Goal: Information Seeking & Learning: Check status

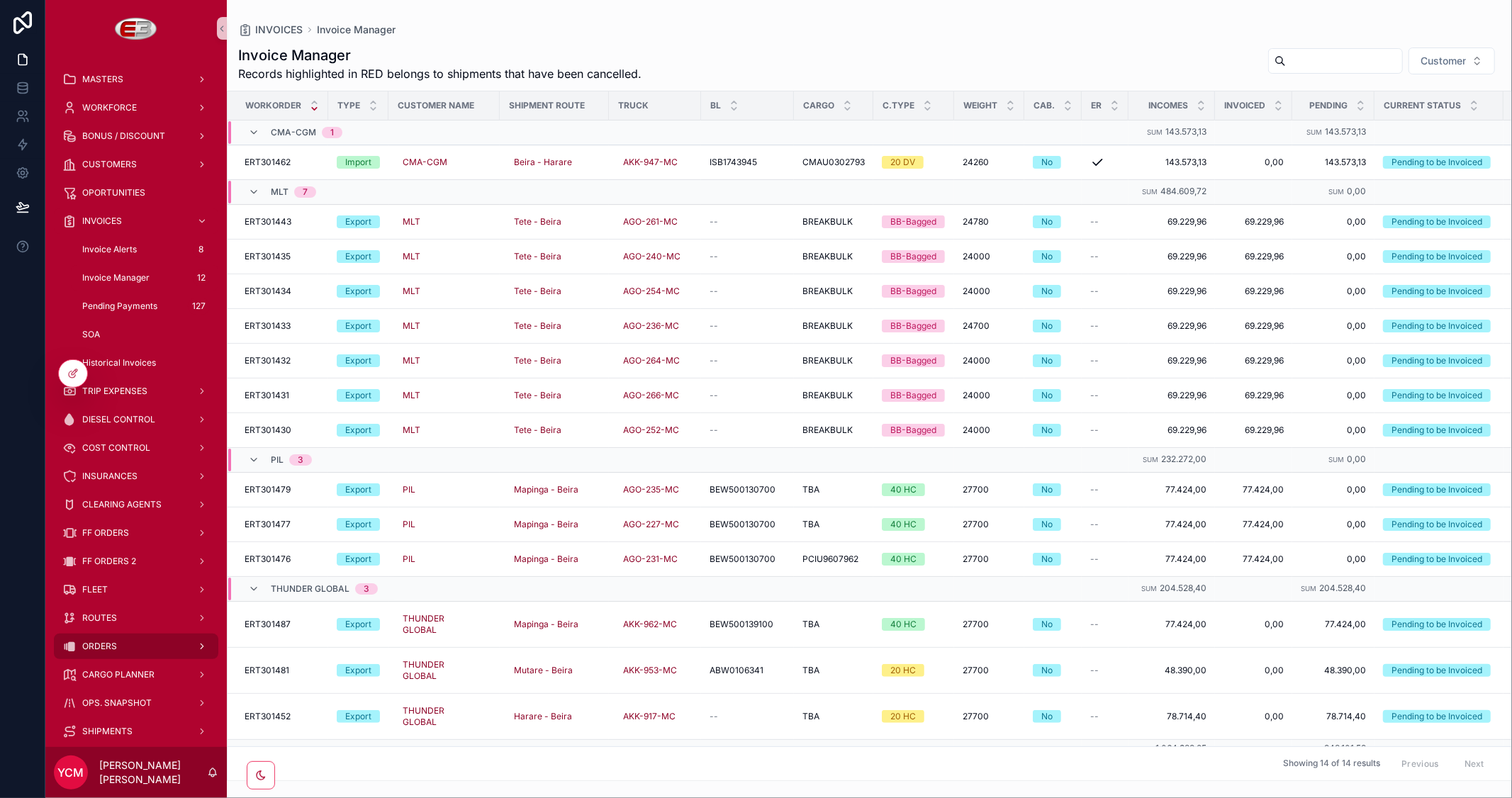
click at [116, 643] on span "ORDERS" at bounding box center [99, 646] width 35 height 12
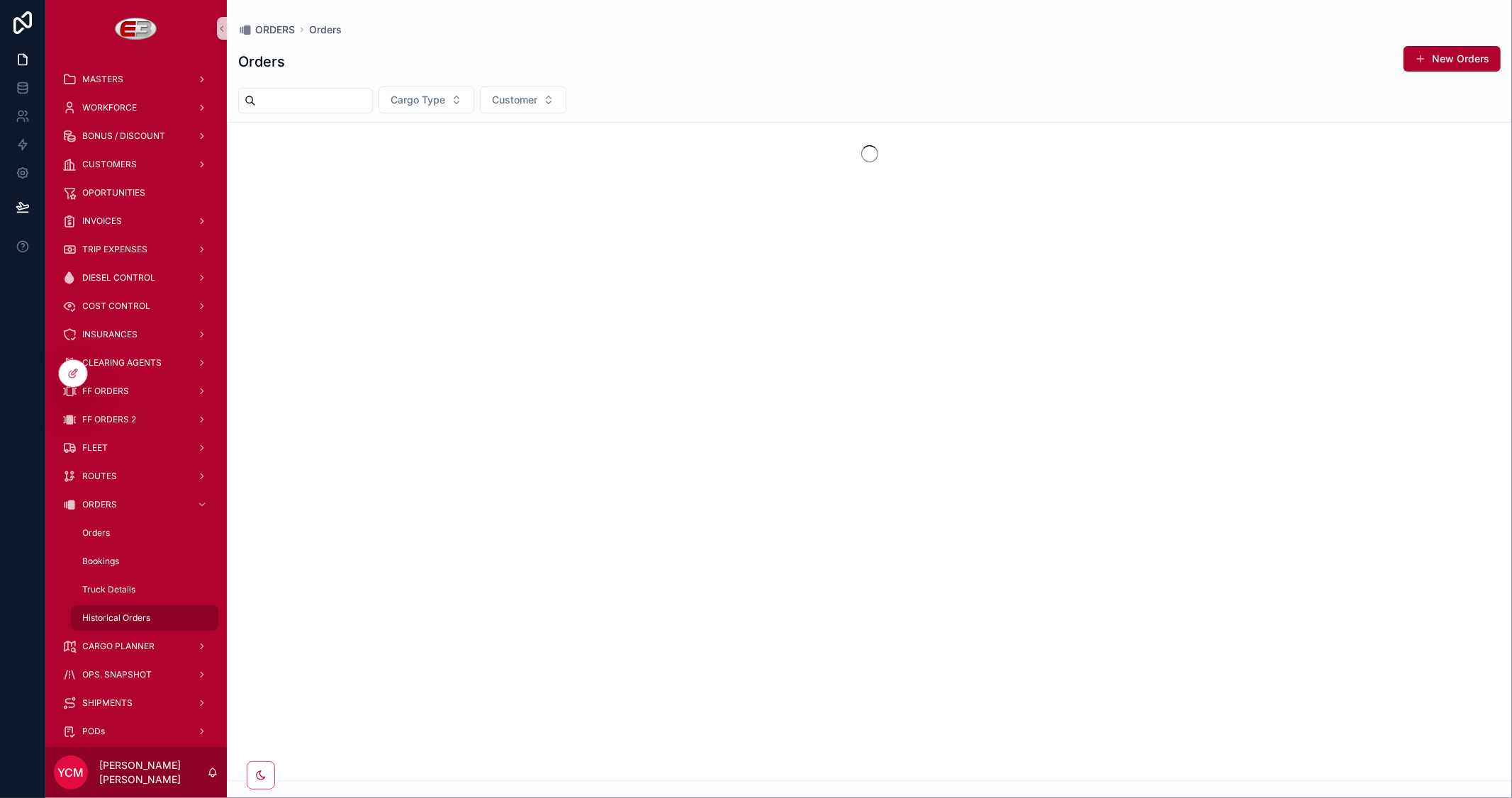
click at [131, 618] on span "Historical Orders" at bounding box center [116, 618] width 68 height 12
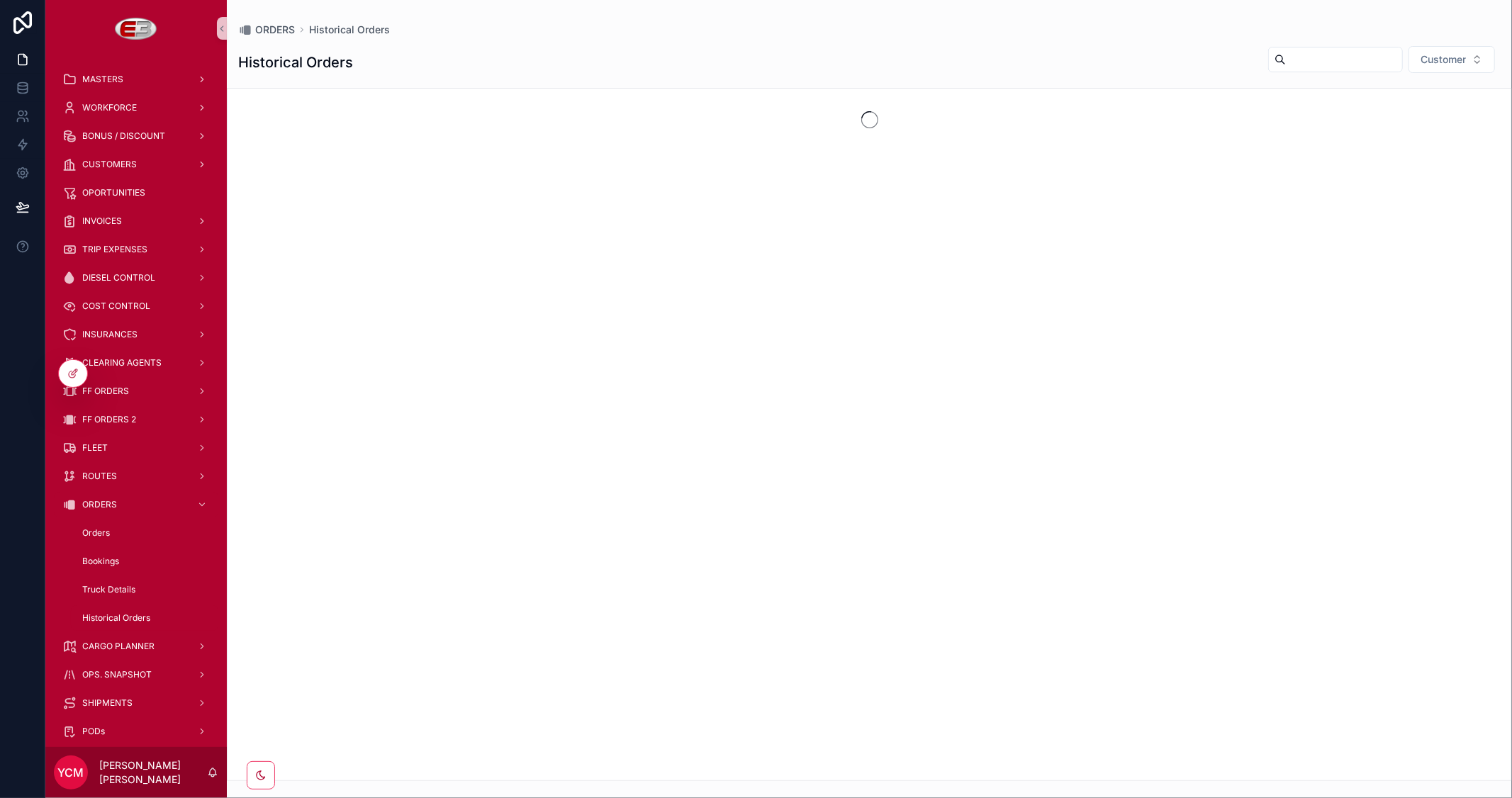
click at [1295, 52] on input "scrollable content" at bounding box center [1343, 59] width 116 height 19
paste input "*********"
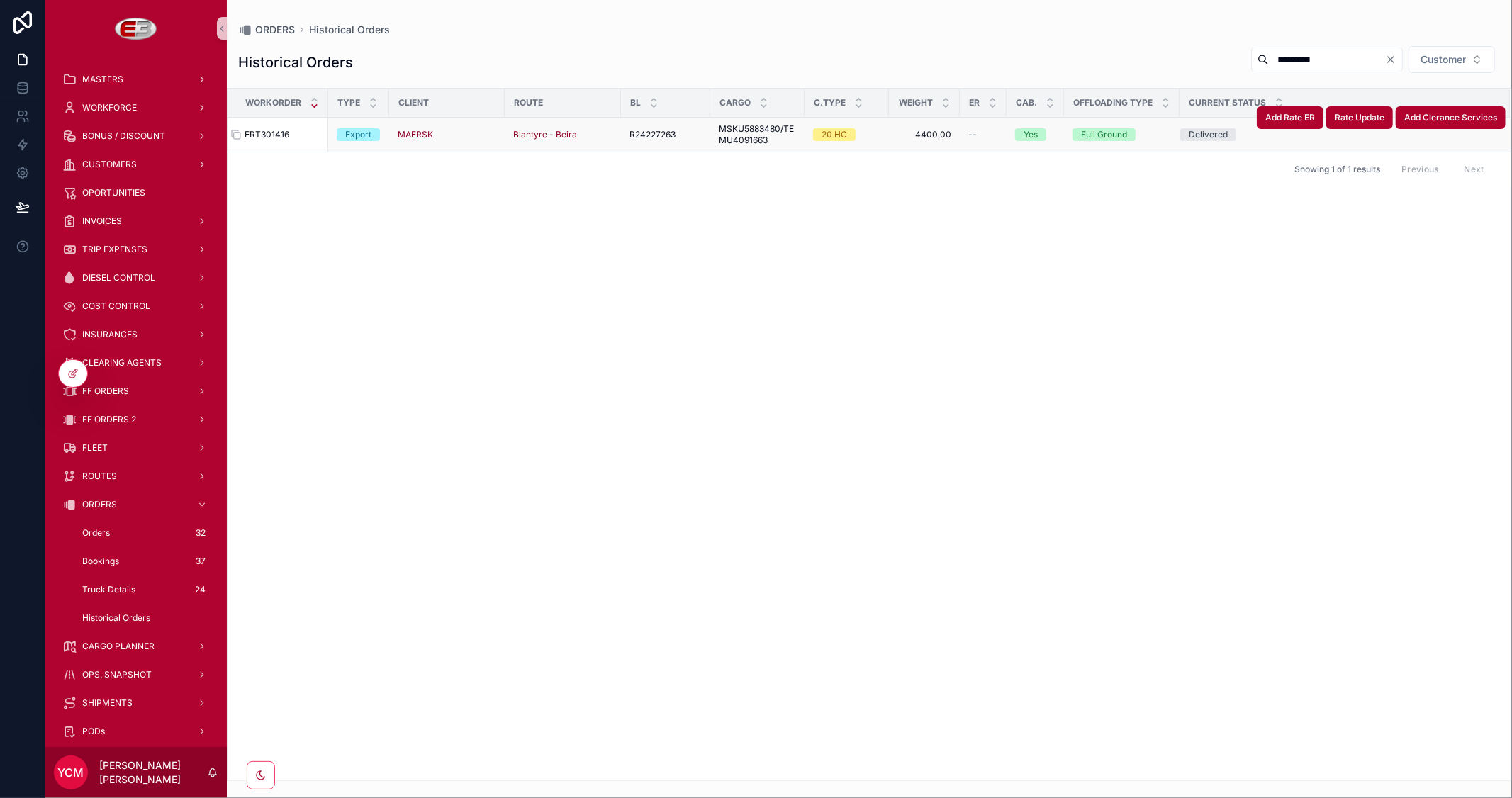
type input "*********"
click at [278, 137] on span "ERT301416" at bounding box center [267, 135] width 45 height 12
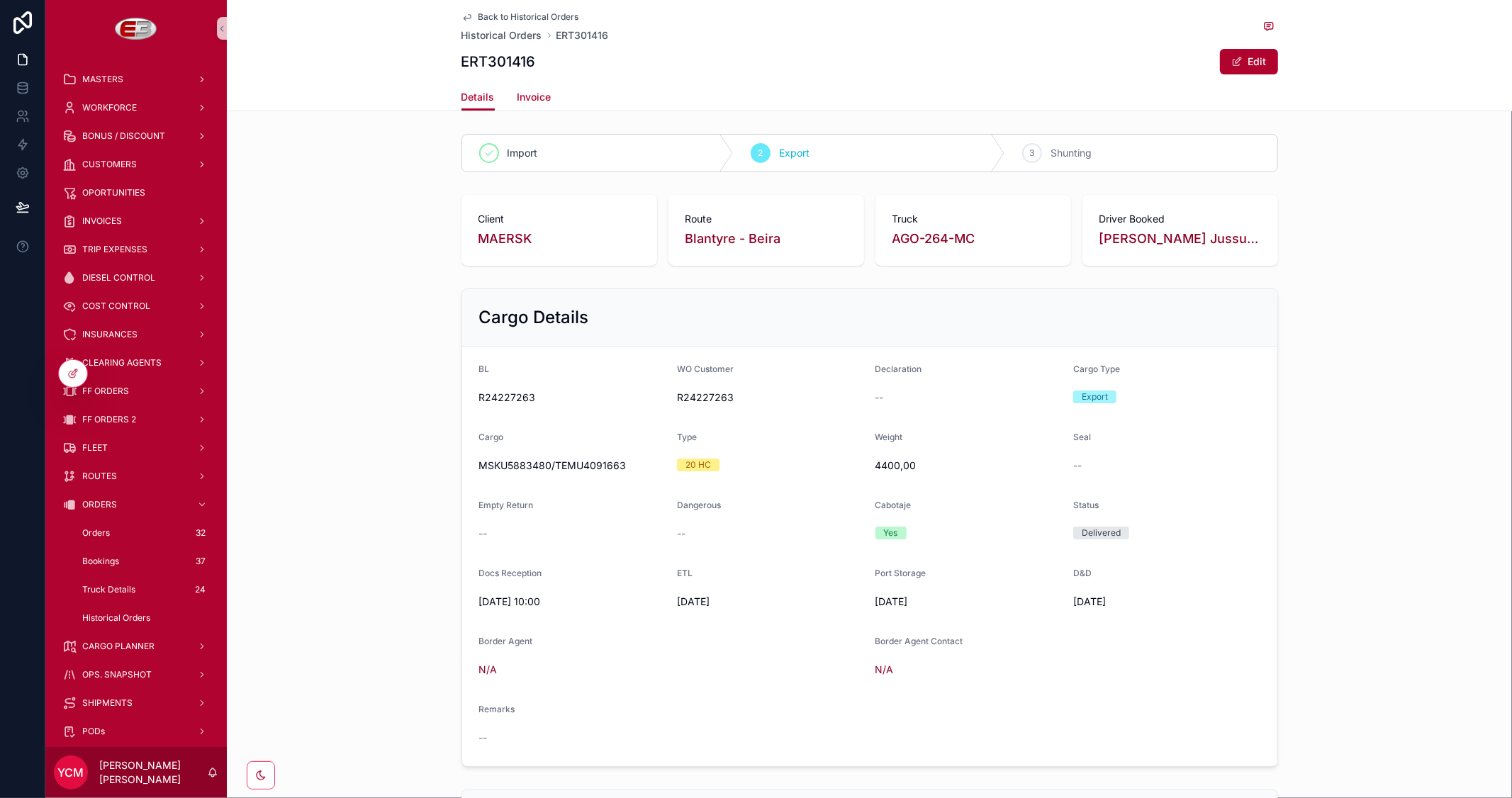
click at [531, 95] on span "Invoice" at bounding box center [534, 97] width 34 height 15
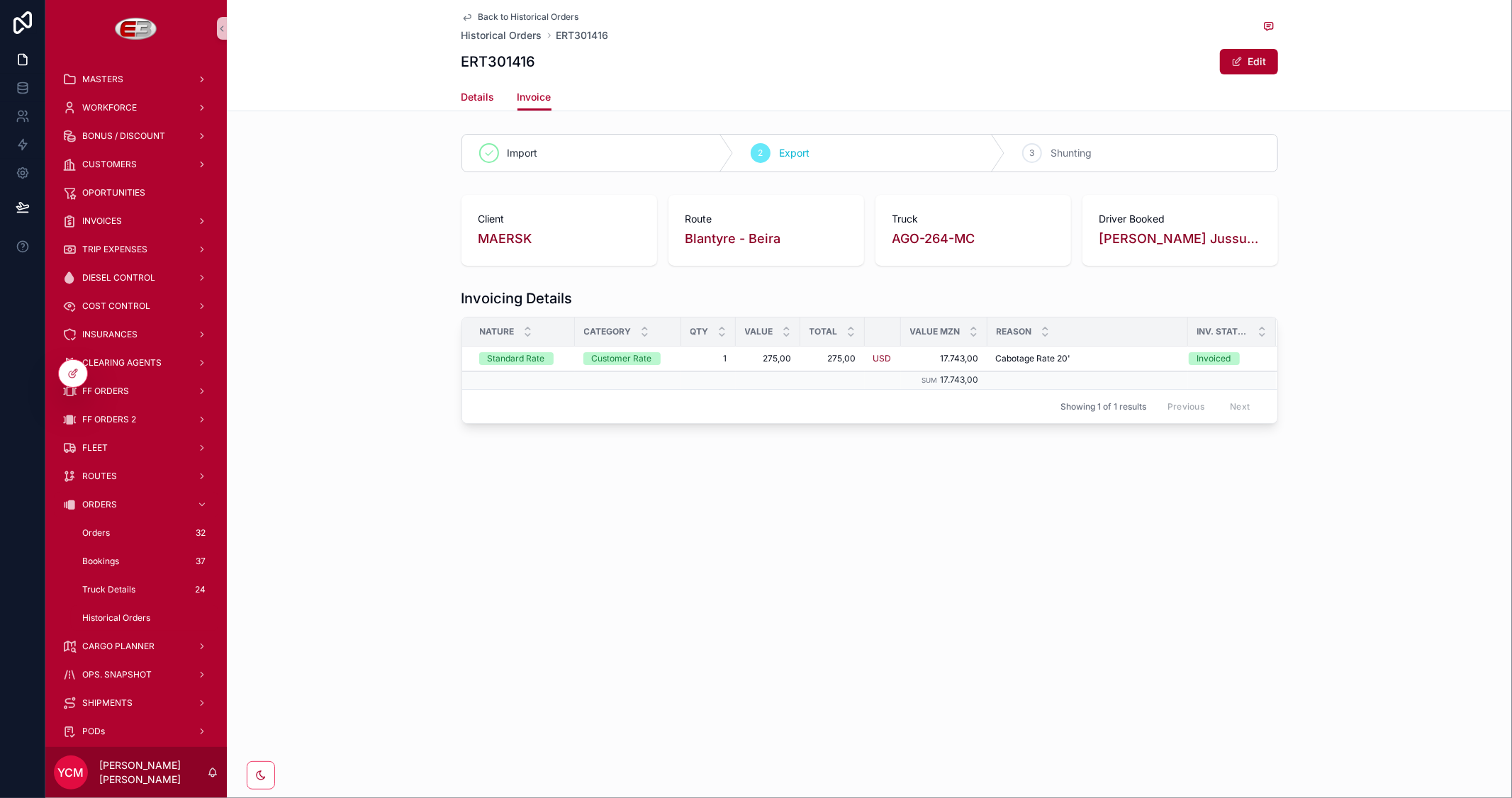
click at [473, 96] on span "Details" at bounding box center [478, 97] width 33 height 15
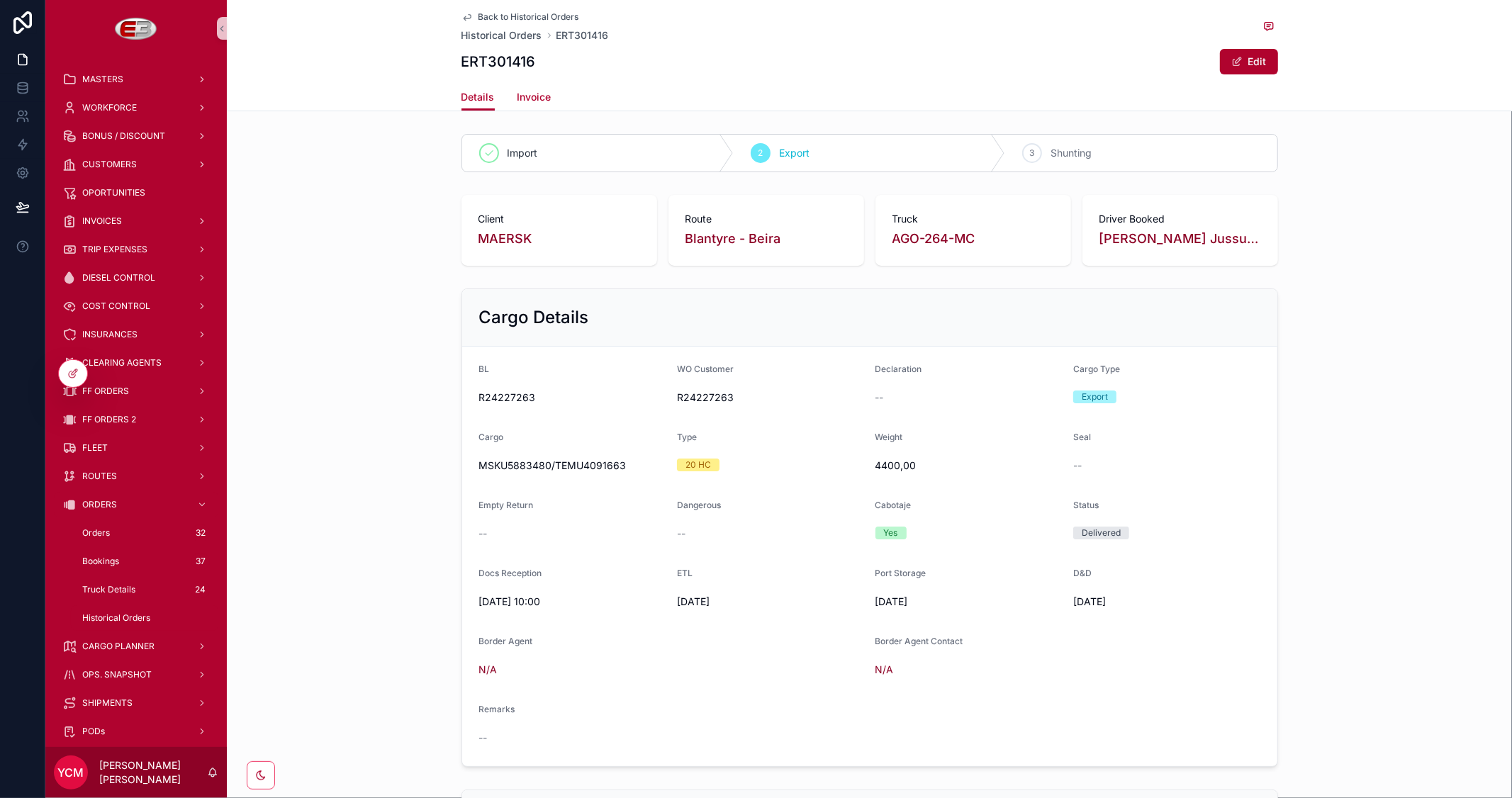
click at [523, 100] on span "Invoice" at bounding box center [534, 97] width 34 height 15
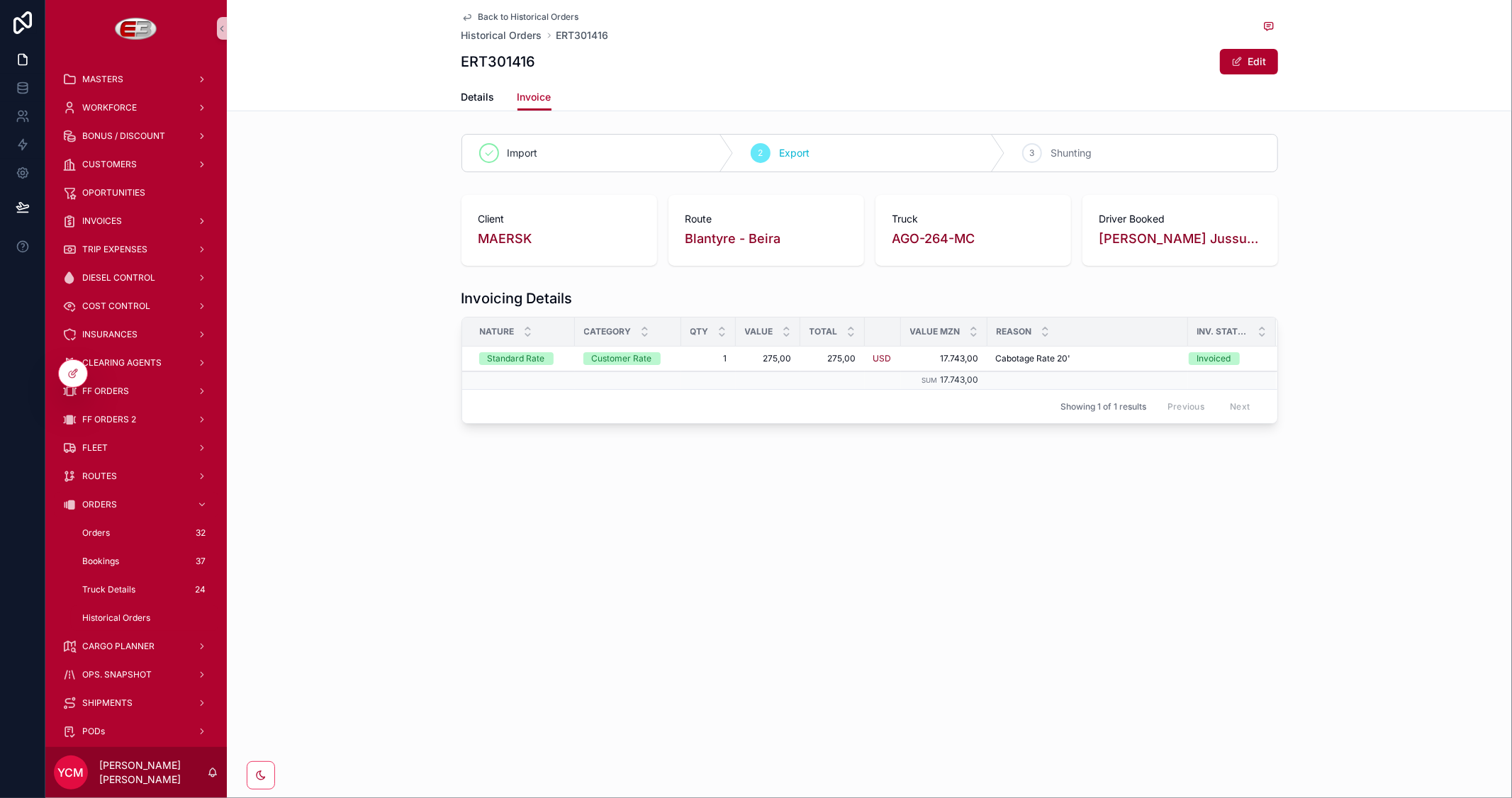
click at [522, 15] on span "Back to Historical Orders" at bounding box center [528, 18] width 100 height 12
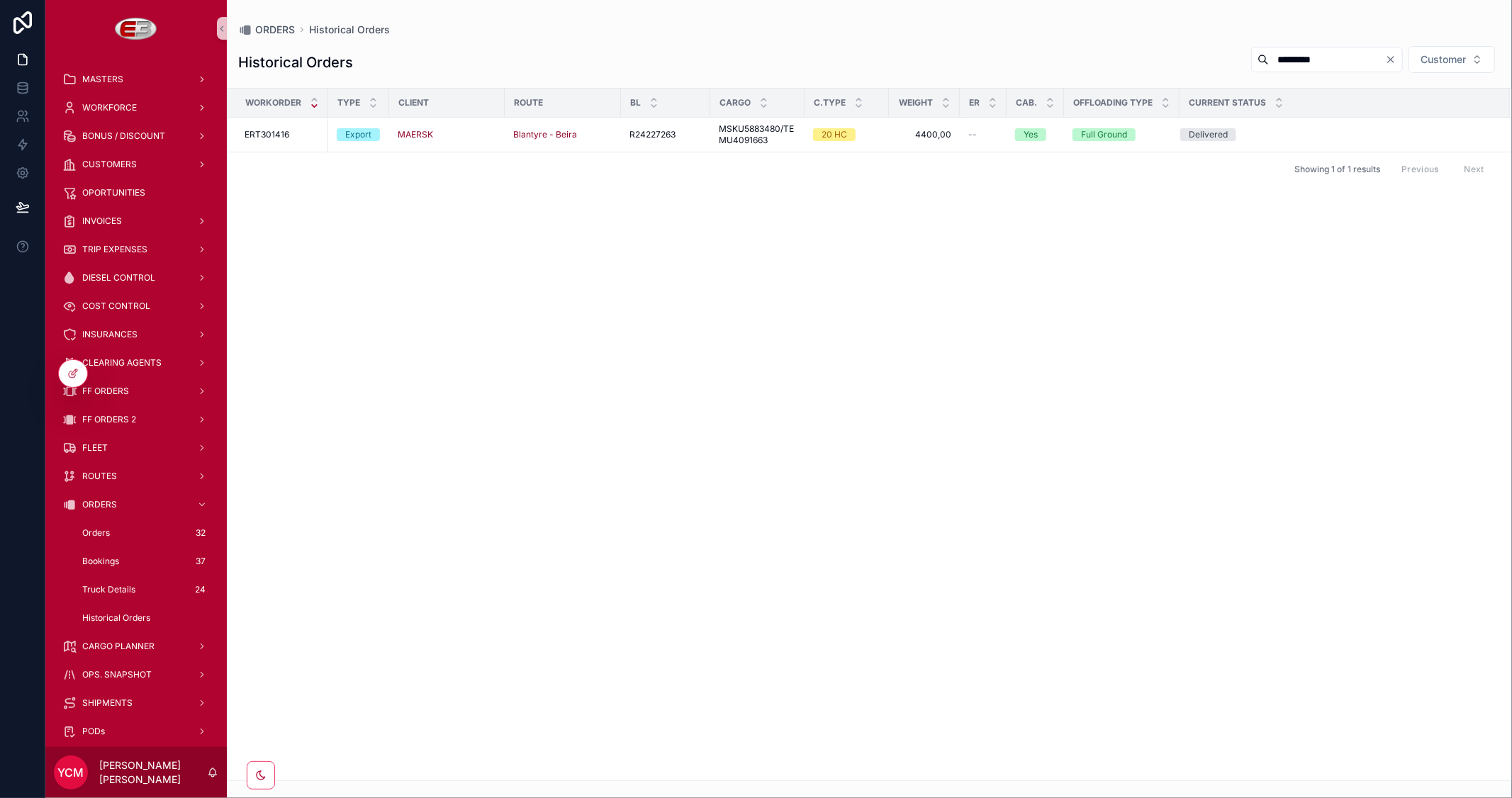
drag, startPoint x: 1328, startPoint y: 57, endPoint x: 1157, endPoint y: 54, distance: 171.0
click at [1157, 54] on div "Historical Orders ********* Customer" at bounding box center [869, 62] width 1262 height 34
click at [1368, 341] on div "Workorder Type Client Route BL Cargo C.Type Weight ER Cab. Offloading Type Curr…" at bounding box center [869, 434] width 1285 height 693
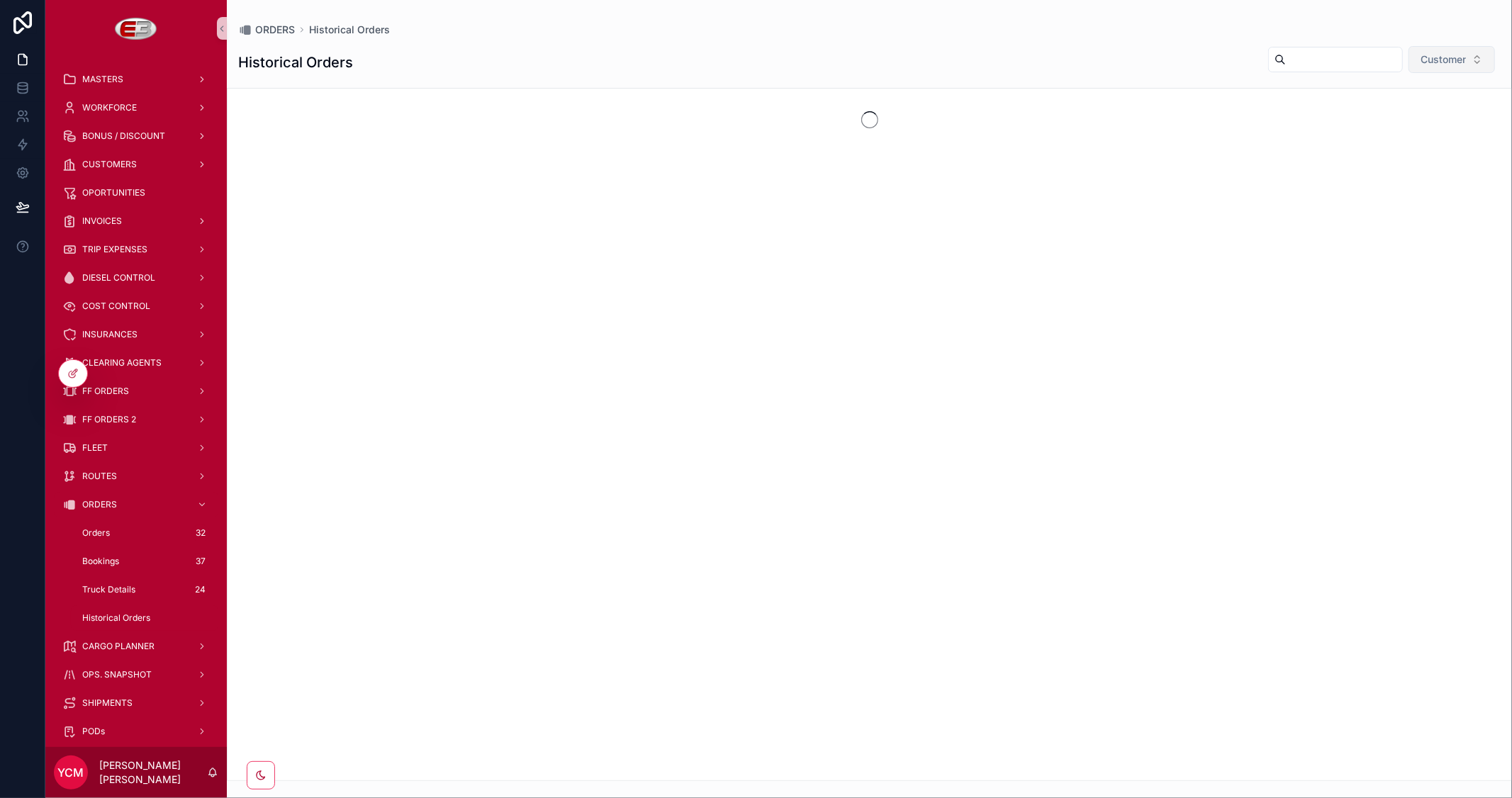
click at [1439, 61] on span "Customer" at bounding box center [1443, 59] width 46 height 15
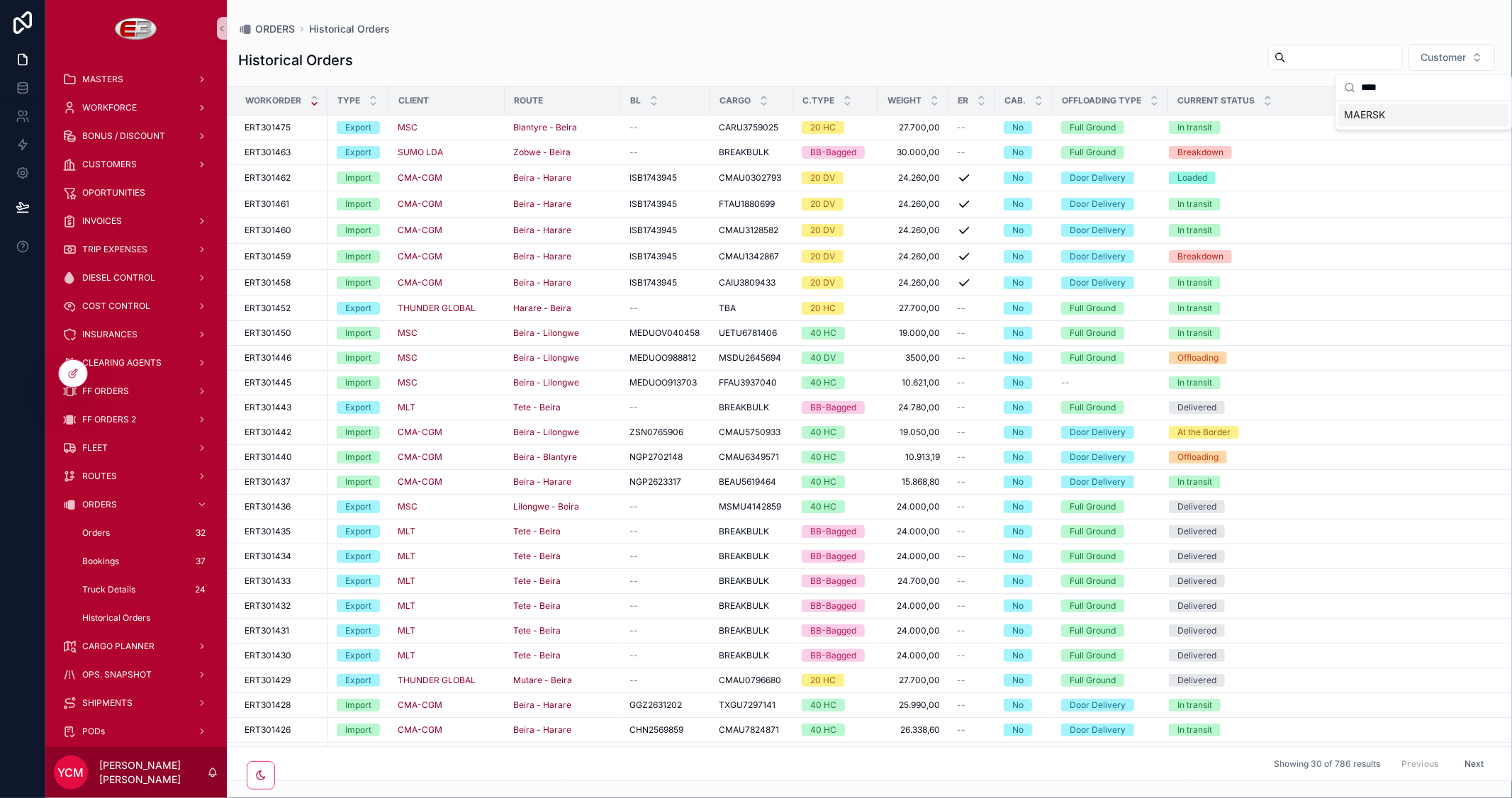
type input "****"
click at [1375, 116] on span "MAERSK" at bounding box center [1364, 115] width 41 height 15
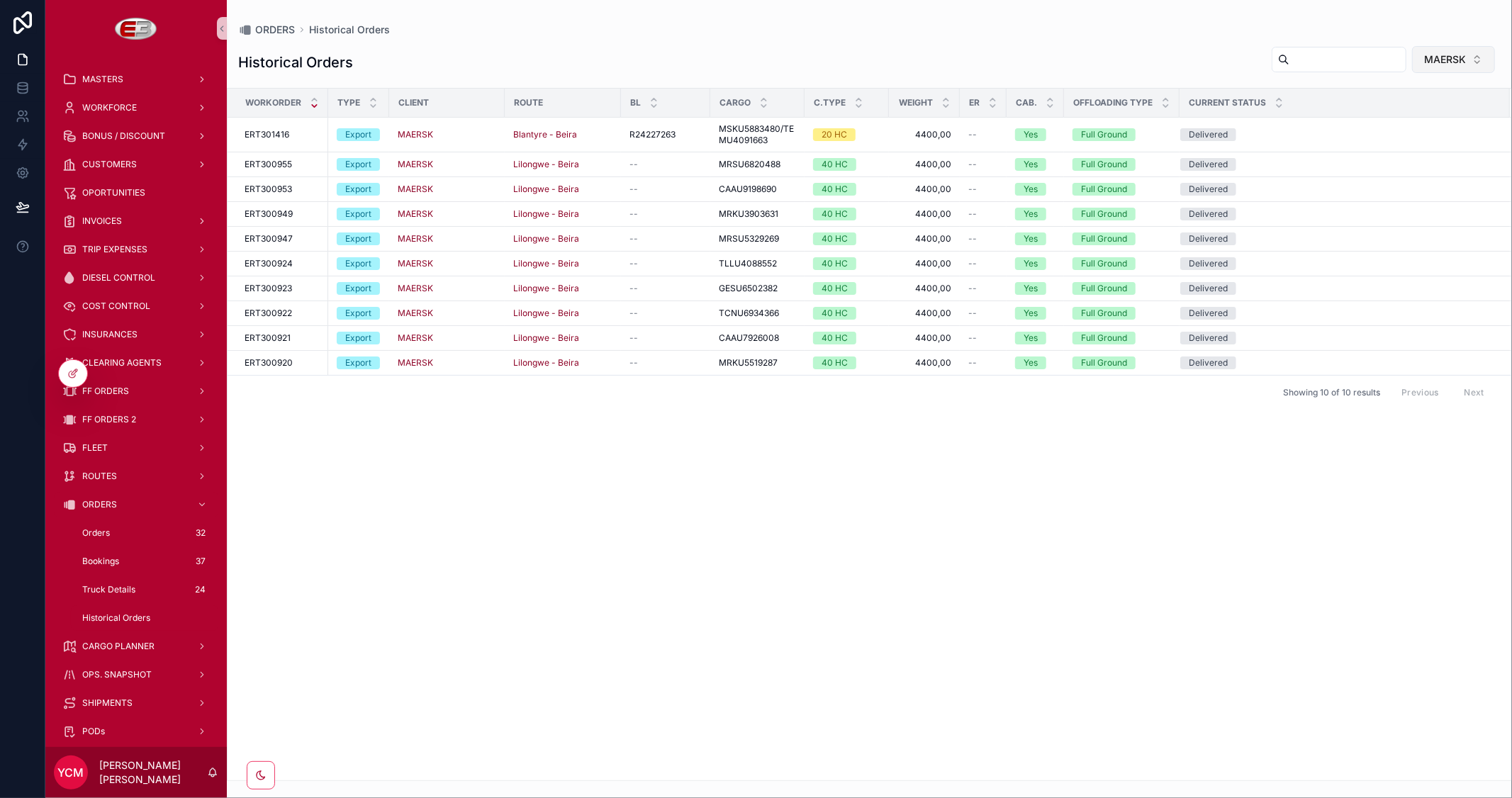
click at [1482, 52] on button "MAERSK" at bounding box center [1453, 59] width 83 height 27
click at [1380, 228] on span "CMA-CGM" at bounding box center [1369, 230] width 51 height 15
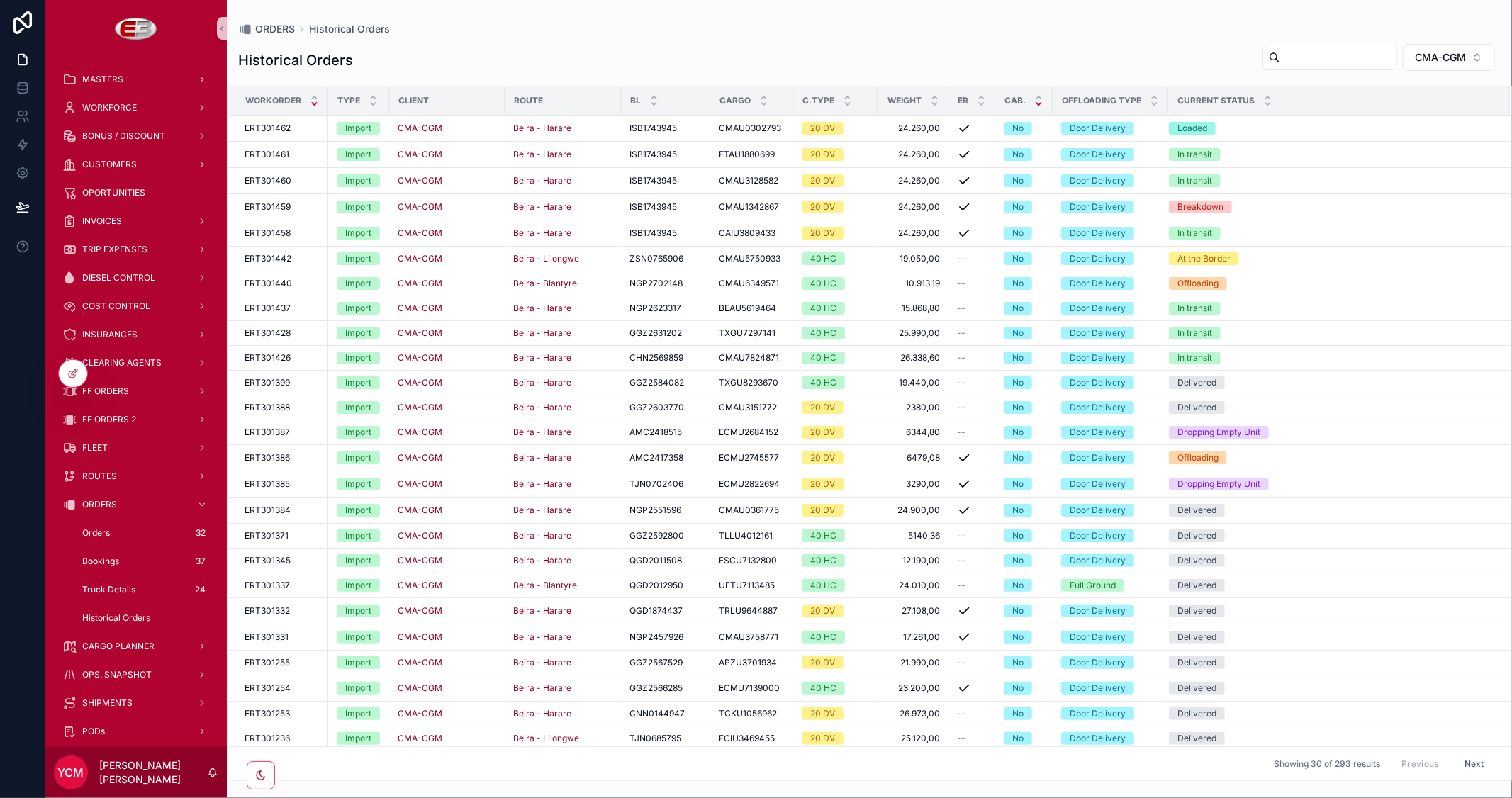
click at [1038, 103] on icon "scrollable content" at bounding box center [1038, 104] width 5 height 2
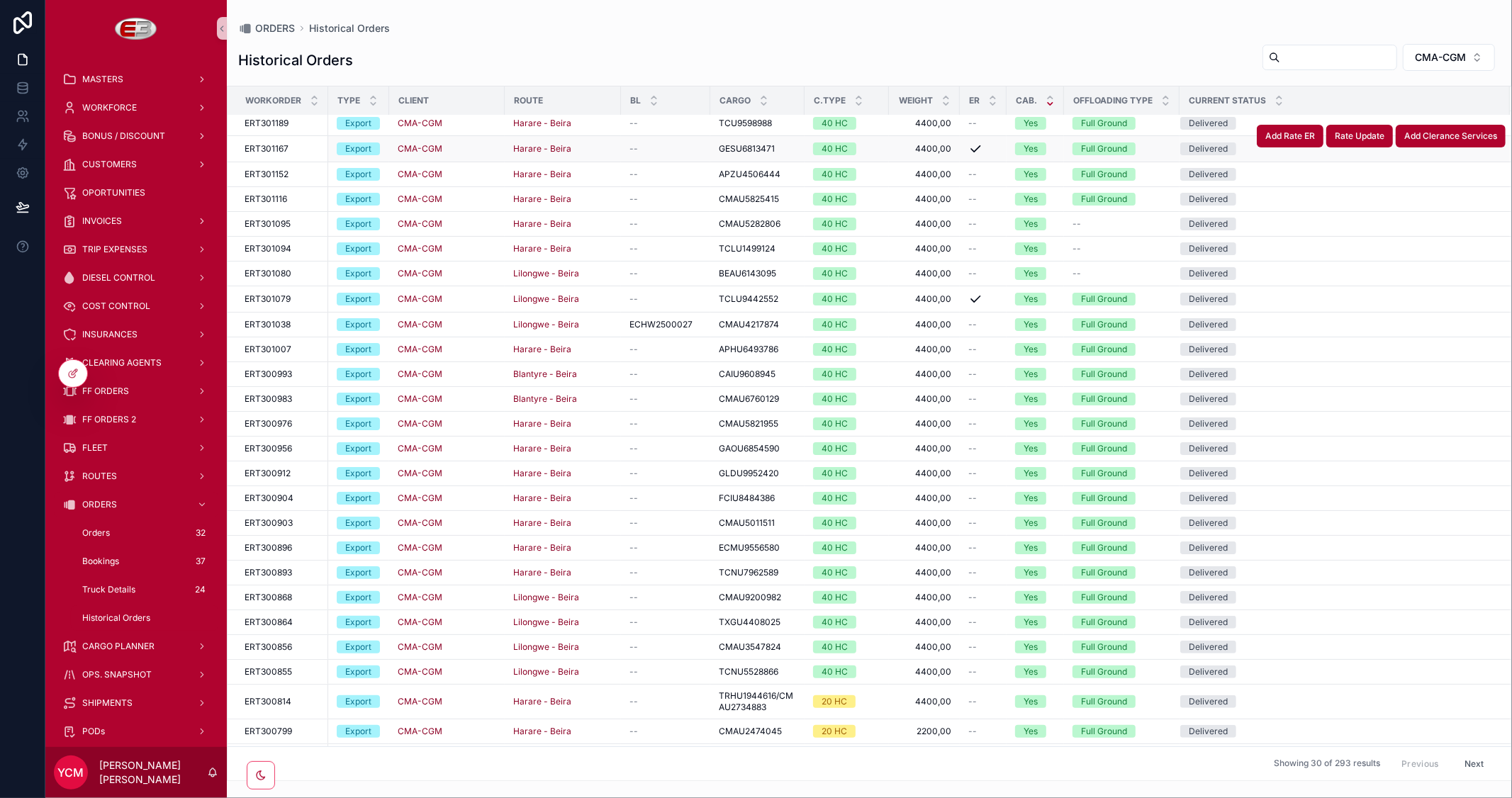
scroll to position [135, 0]
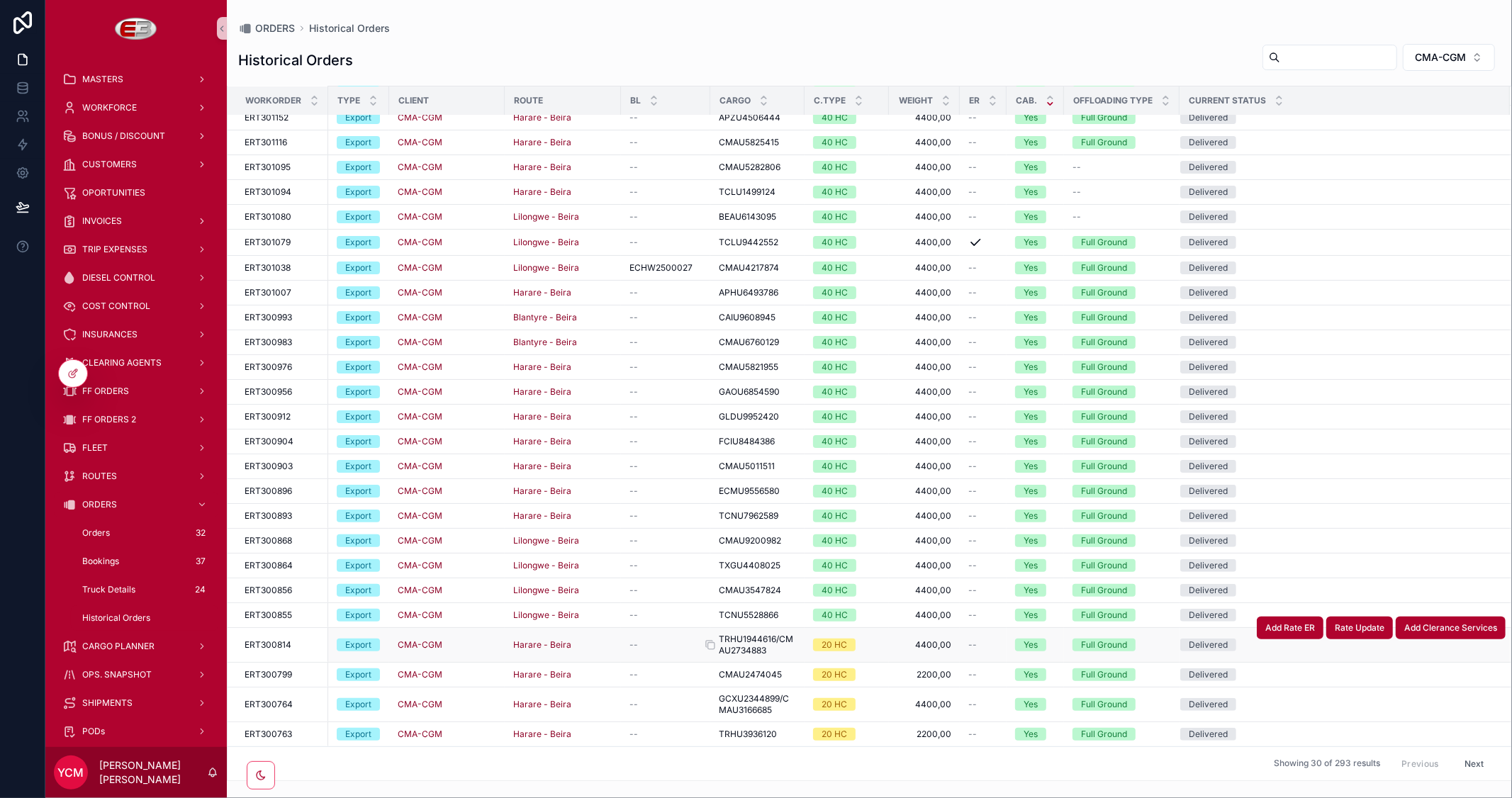
click at [753, 641] on span "TRHU1944616/CMAU2734883" at bounding box center [757, 644] width 77 height 22
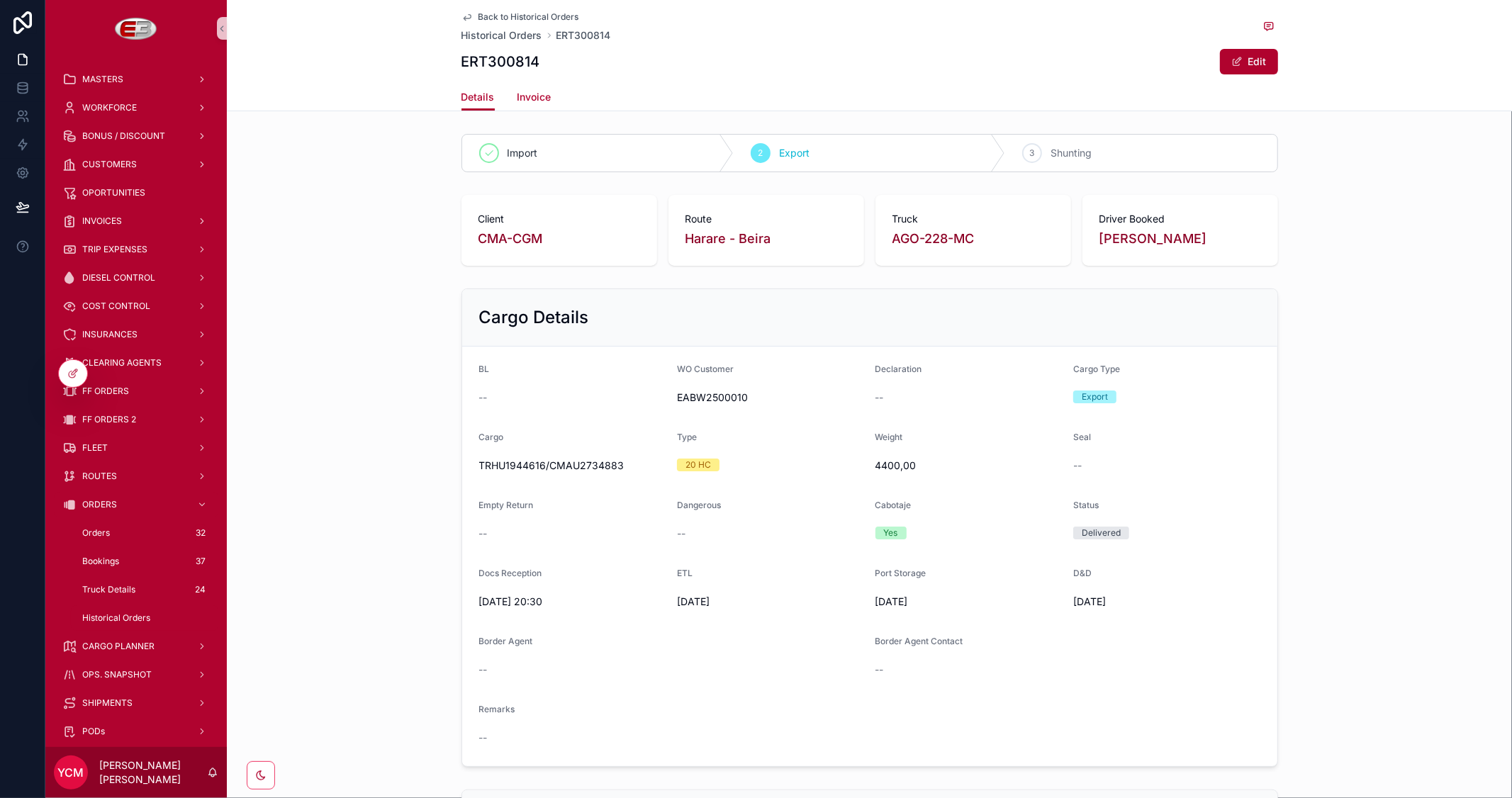
click at [531, 91] on span "Invoice" at bounding box center [534, 97] width 34 height 15
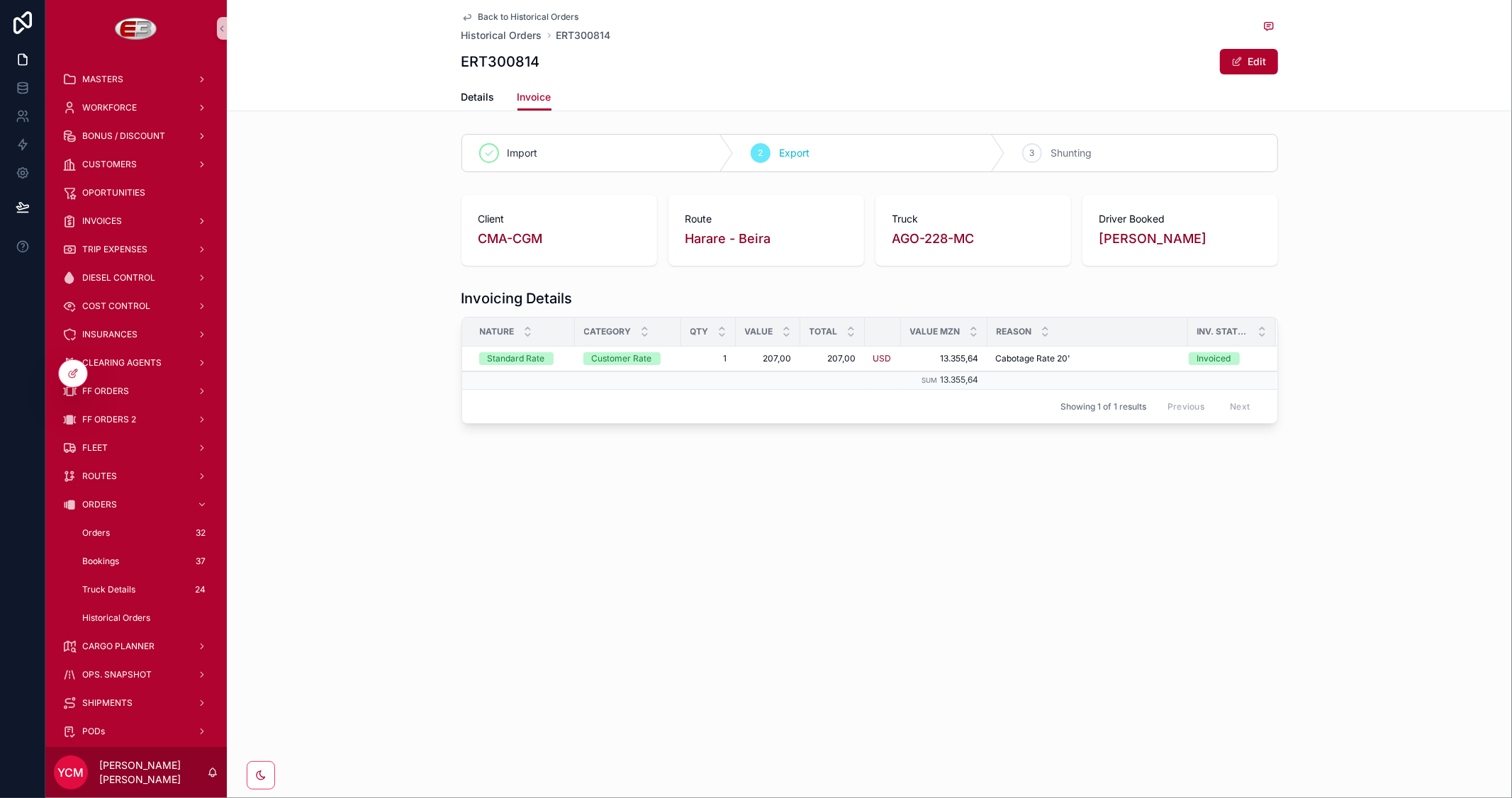
click at [491, 12] on span "Back to Historical Orders" at bounding box center [528, 18] width 100 height 12
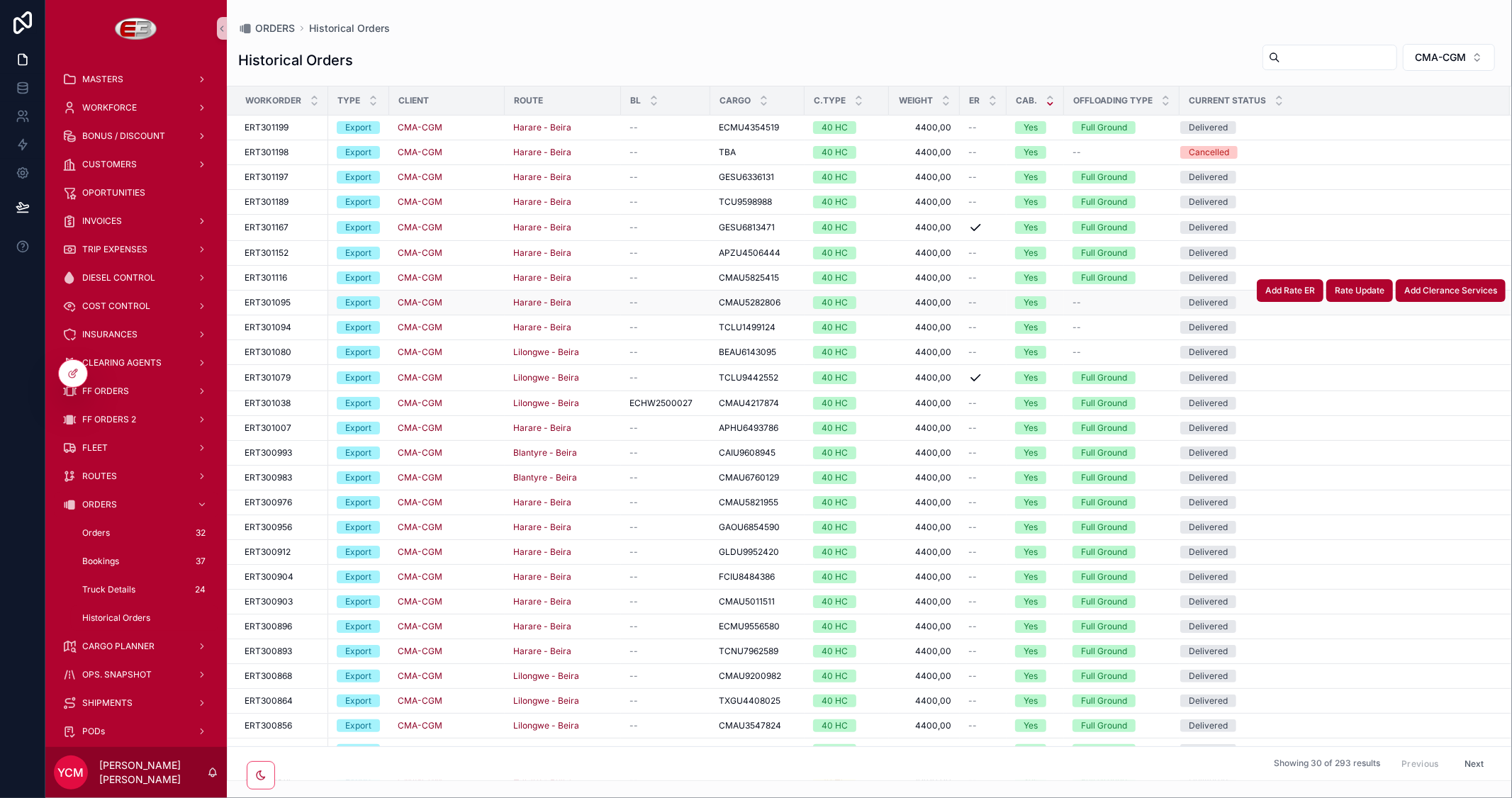
scroll to position [135, 0]
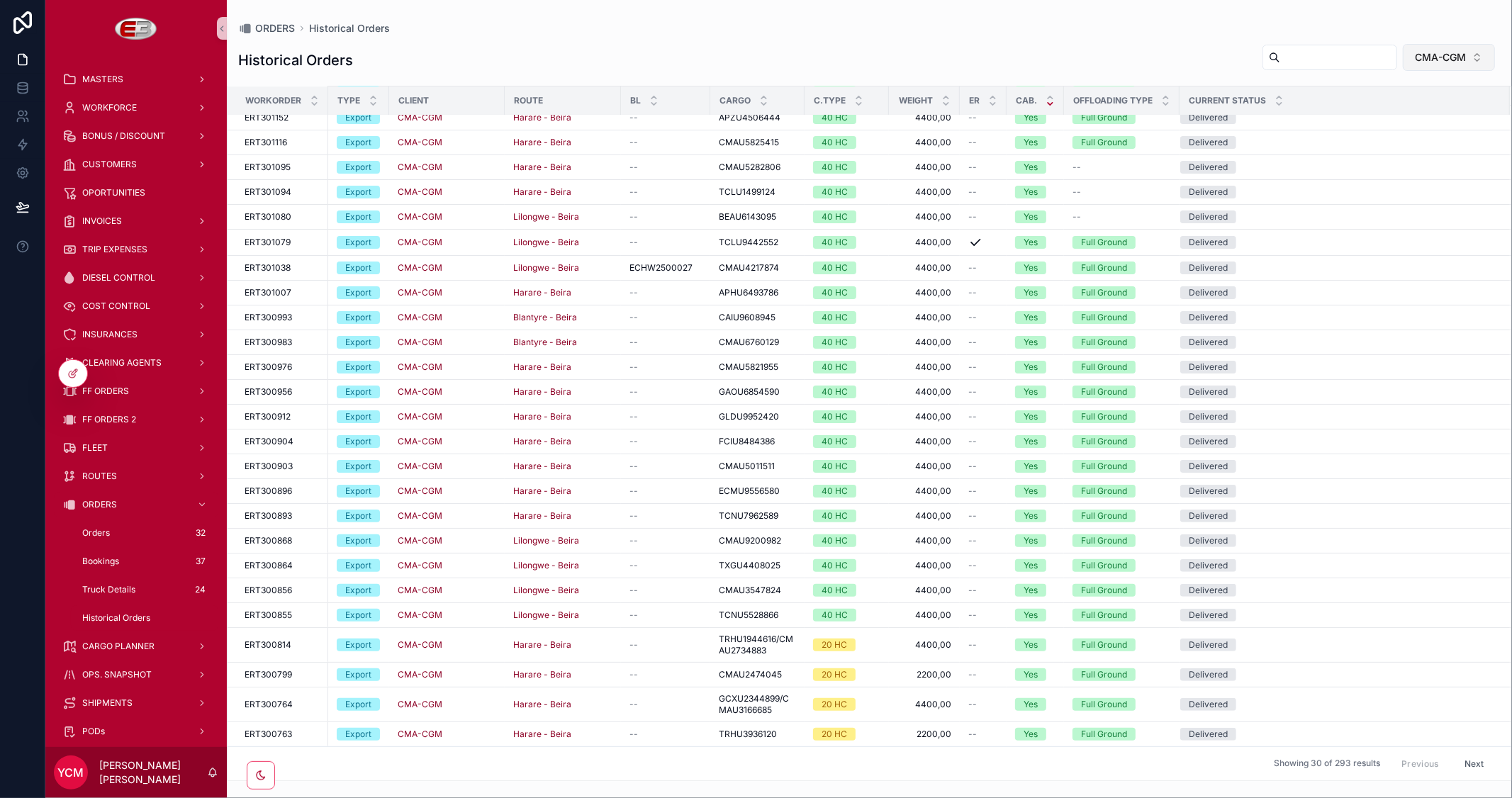
click at [1426, 56] on span "CMA-CGM" at bounding box center [1440, 57] width 51 height 15
click at [1405, 94] on input "scrollable content" at bounding box center [1431, 87] width 142 height 25
type input "****"
click at [1386, 119] on div "MAERSK" at bounding box center [1422, 114] width 170 height 22
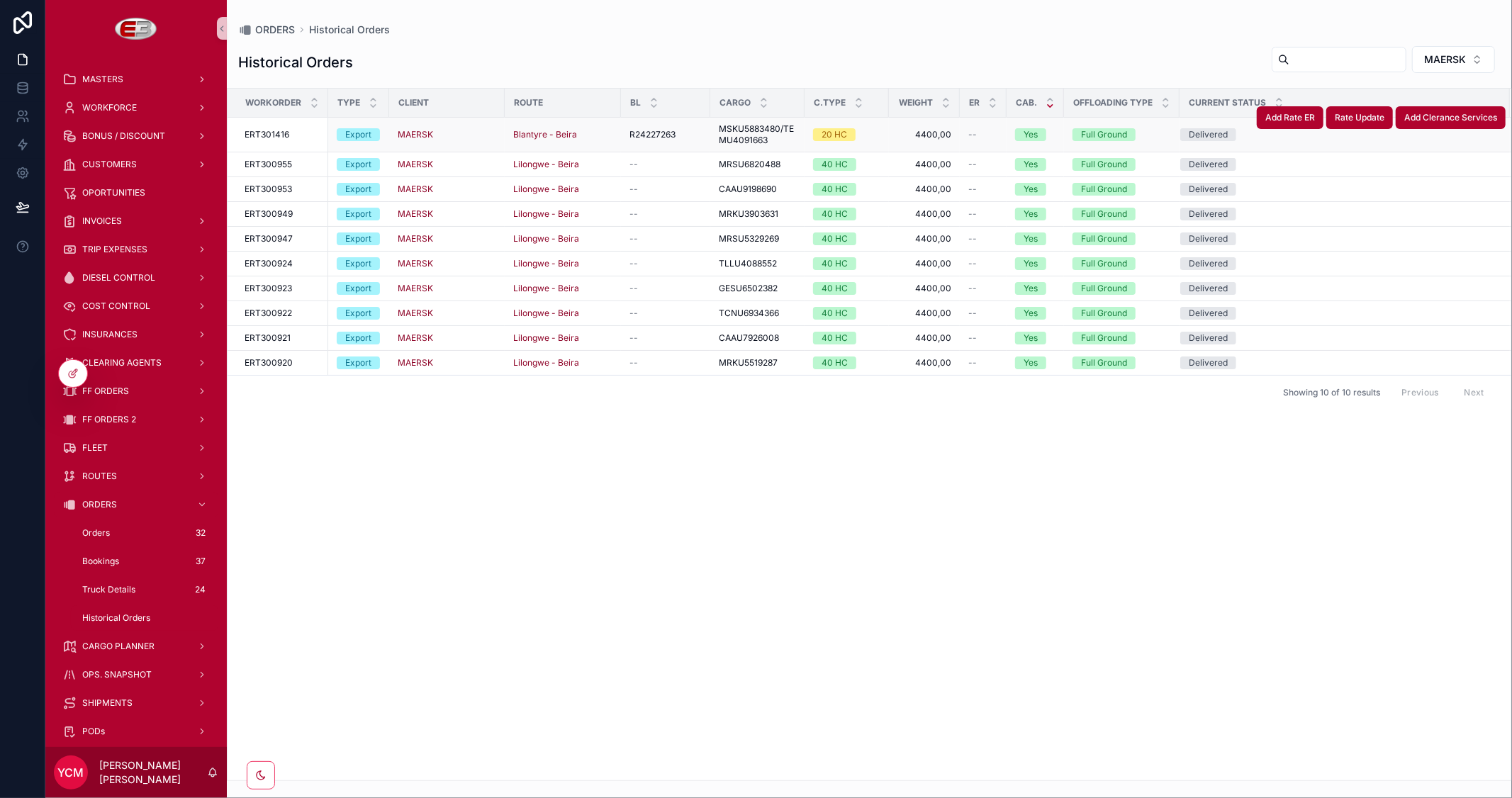
click at [658, 133] on span "R24227263" at bounding box center [652, 135] width 46 height 12
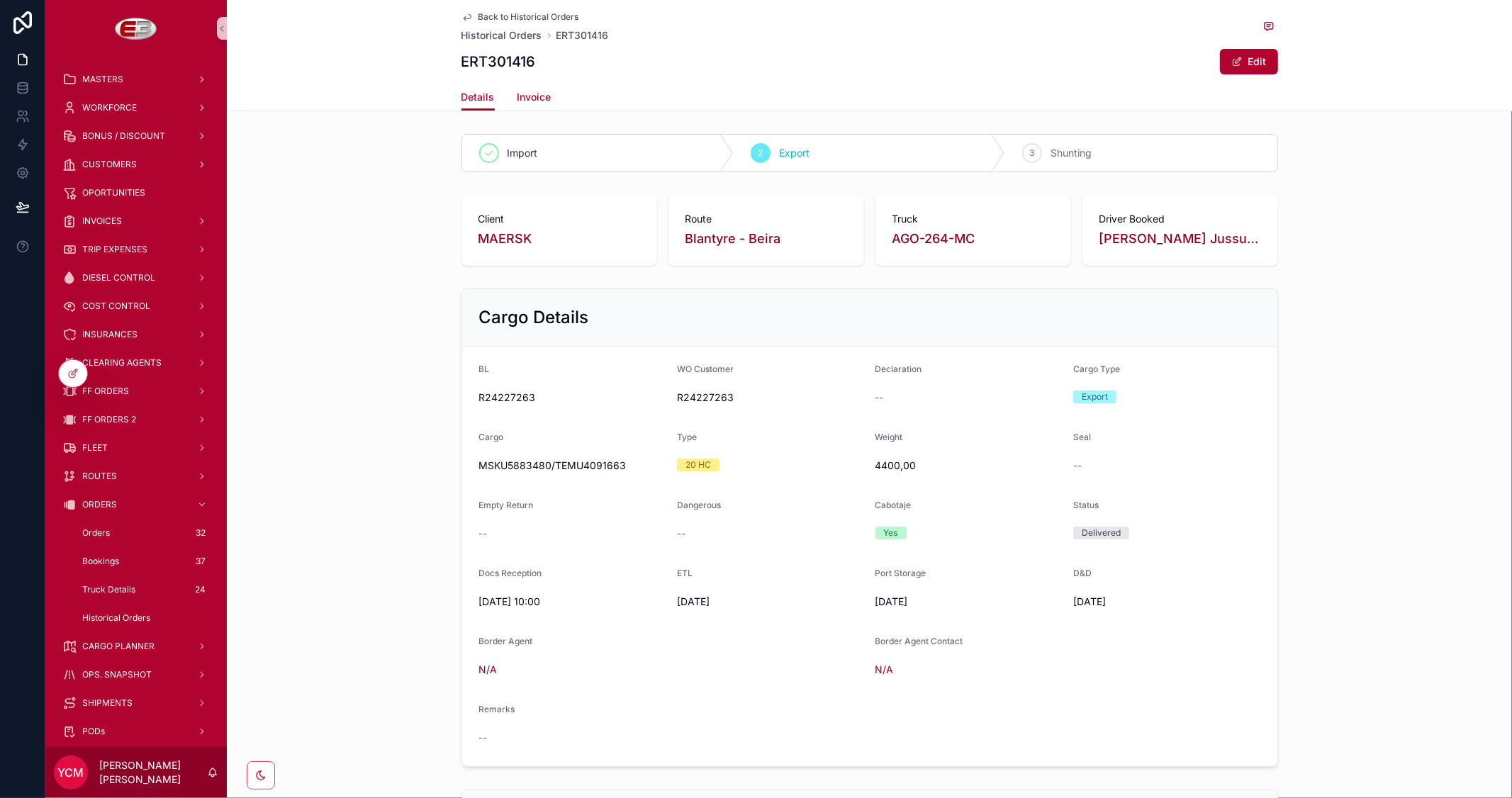
click at [535, 93] on span "Invoice" at bounding box center [534, 97] width 34 height 15
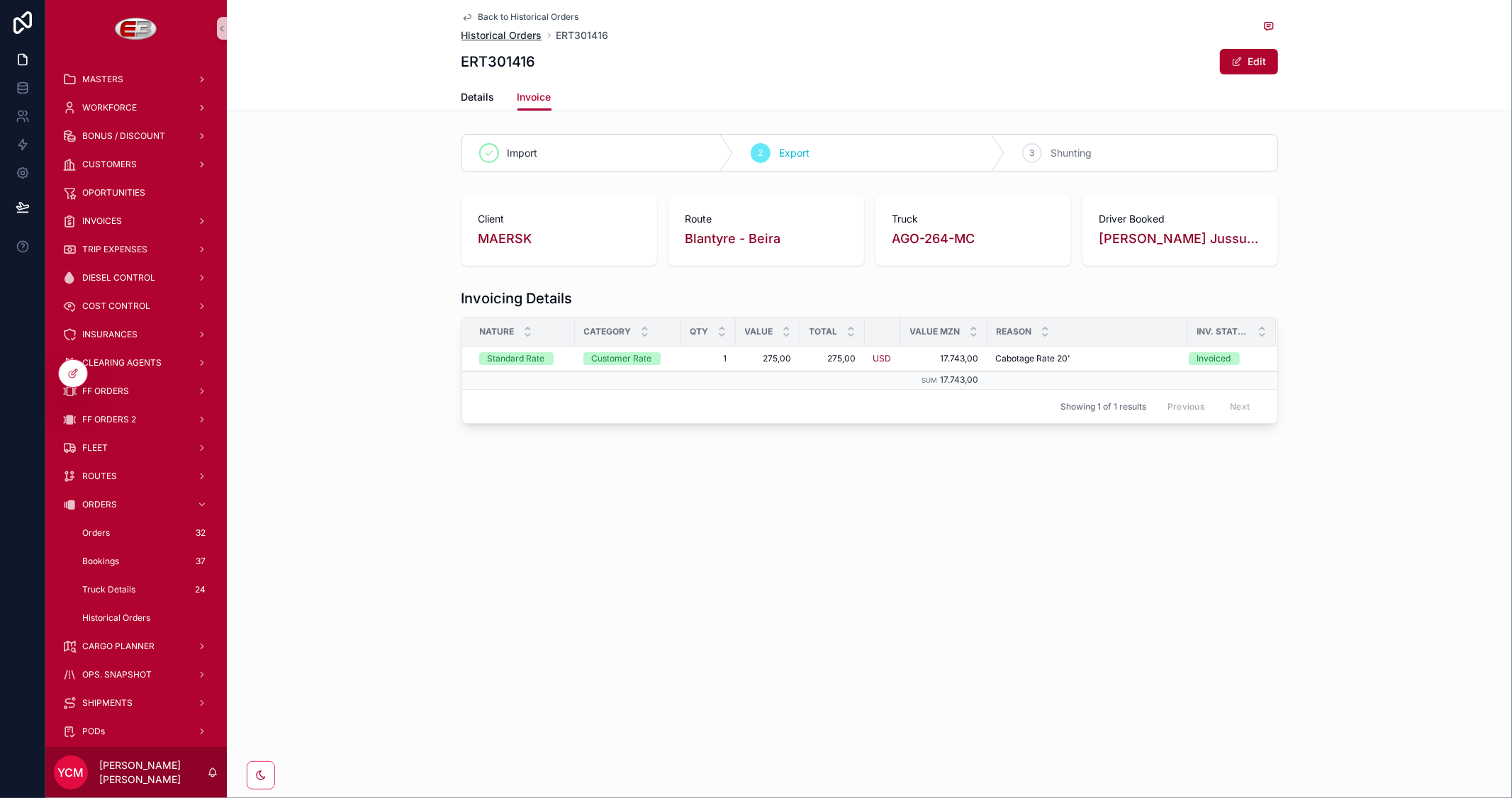
click at [480, 33] on span "Historical Orders" at bounding box center [501, 35] width 81 height 15
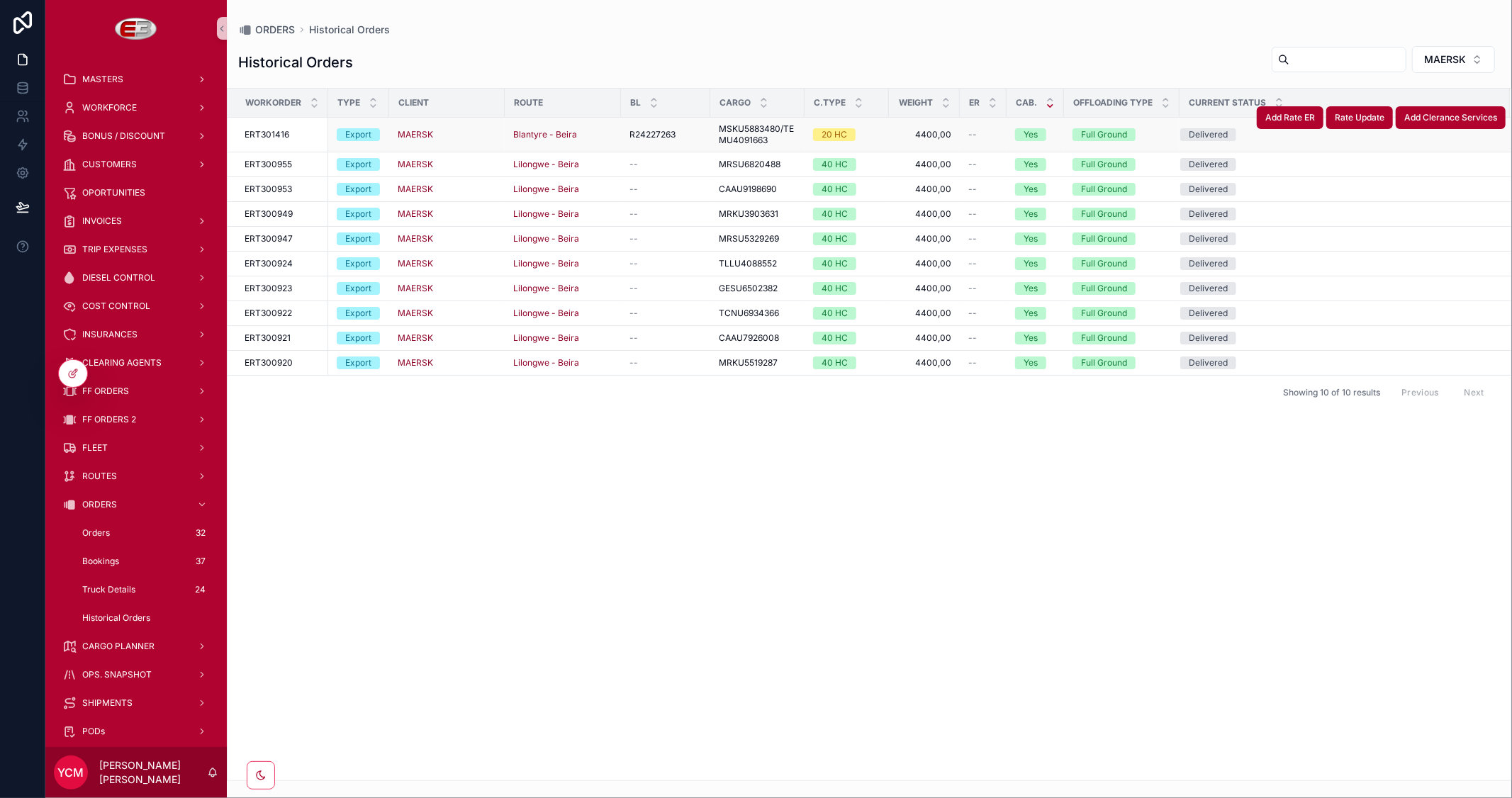
click at [661, 132] on span "R24227263" at bounding box center [652, 135] width 46 height 12
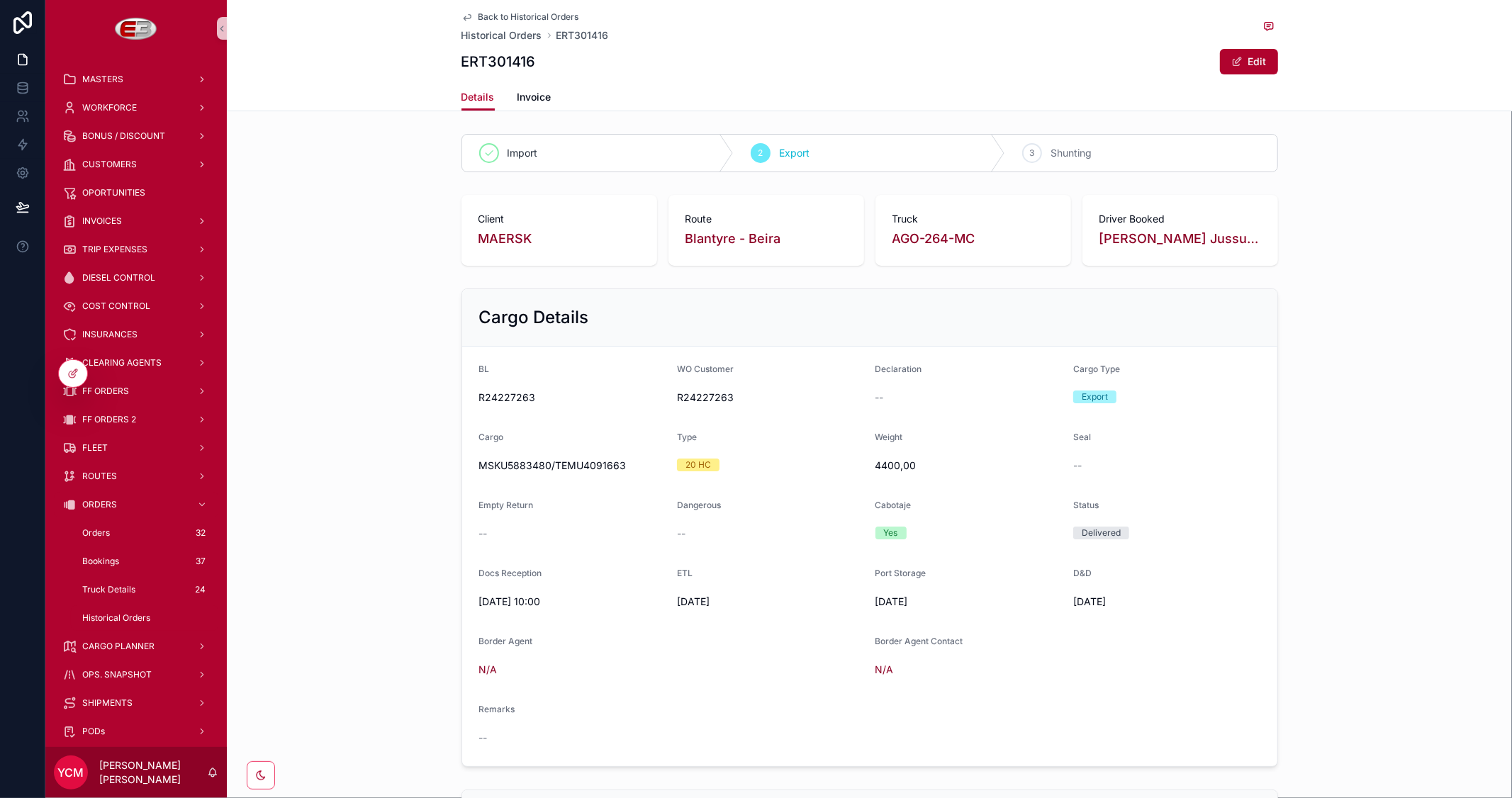
click at [691, 393] on span "R24227263" at bounding box center [771, 397] width 187 height 15
copy span "R24227263"
click at [496, 54] on h1 "ERT301416" at bounding box center [498, 61] width 74 height 19
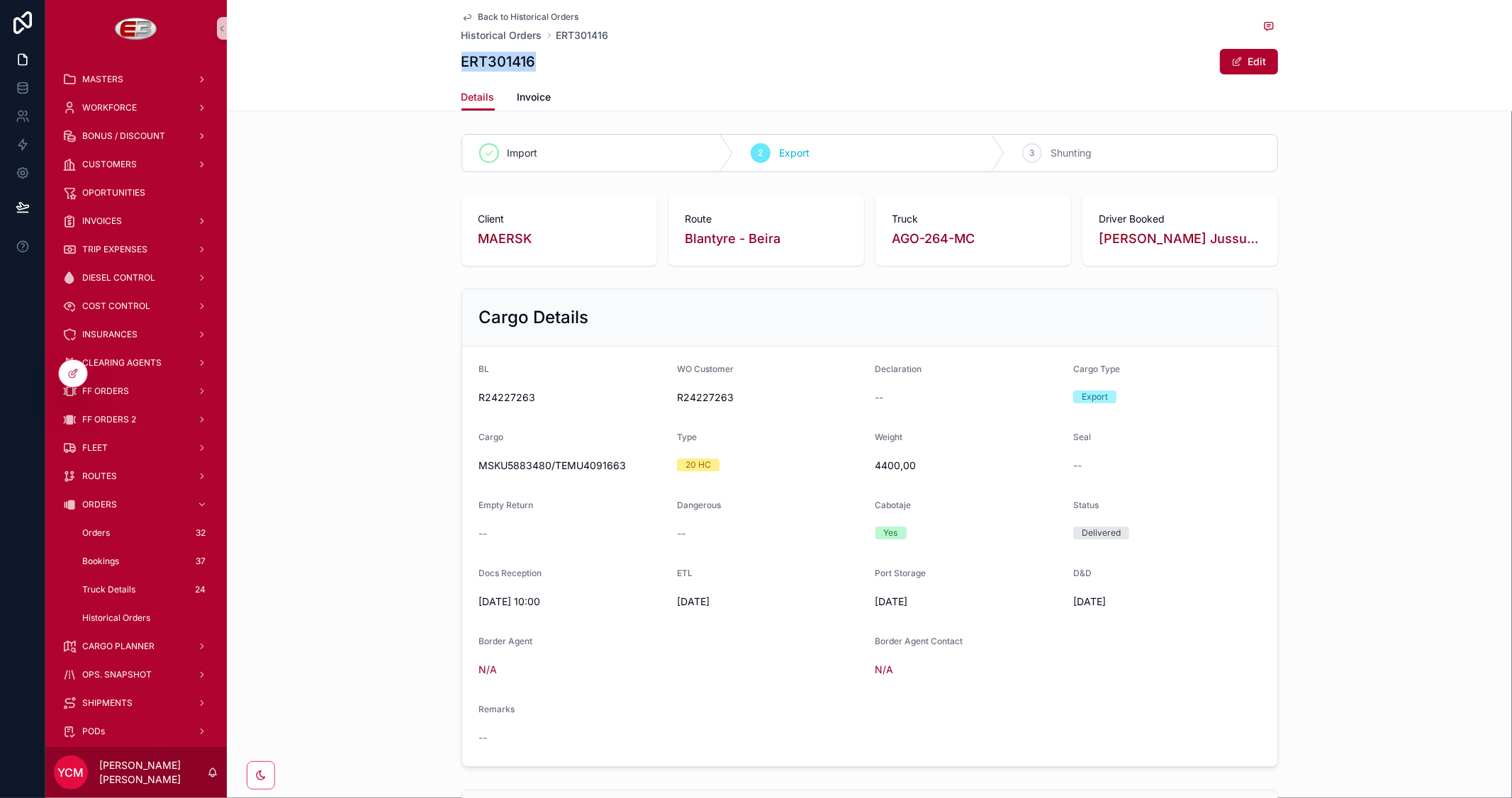
copy h1 "ERT301416"
click at [525, 97] on span "Invoice" at bounding box center [534, 97] width 34 height 15
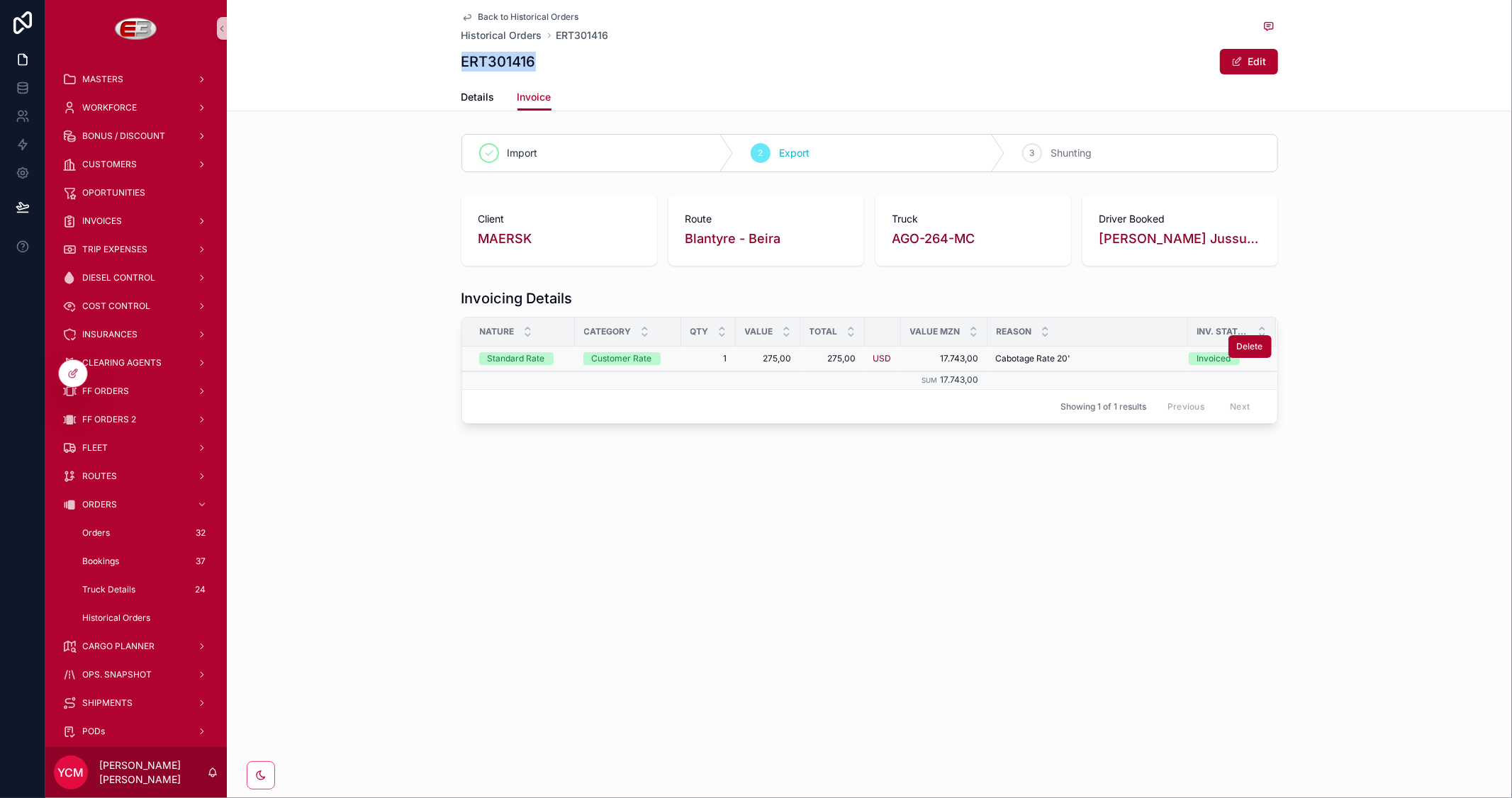
click at [706, 357] on span "1" at bounding box center [708, 359] width 38 height 12
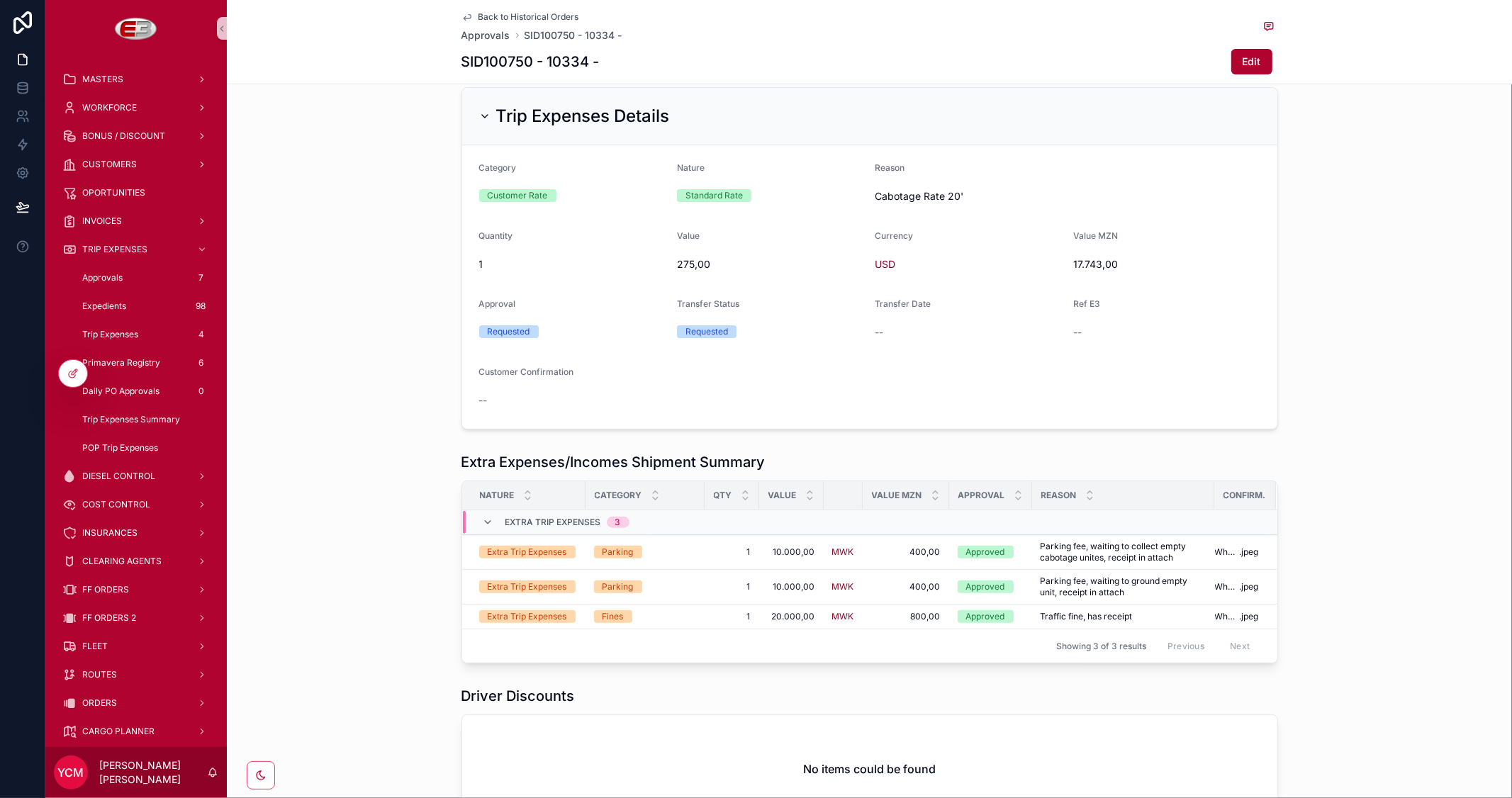
scroll to position [95, 0]
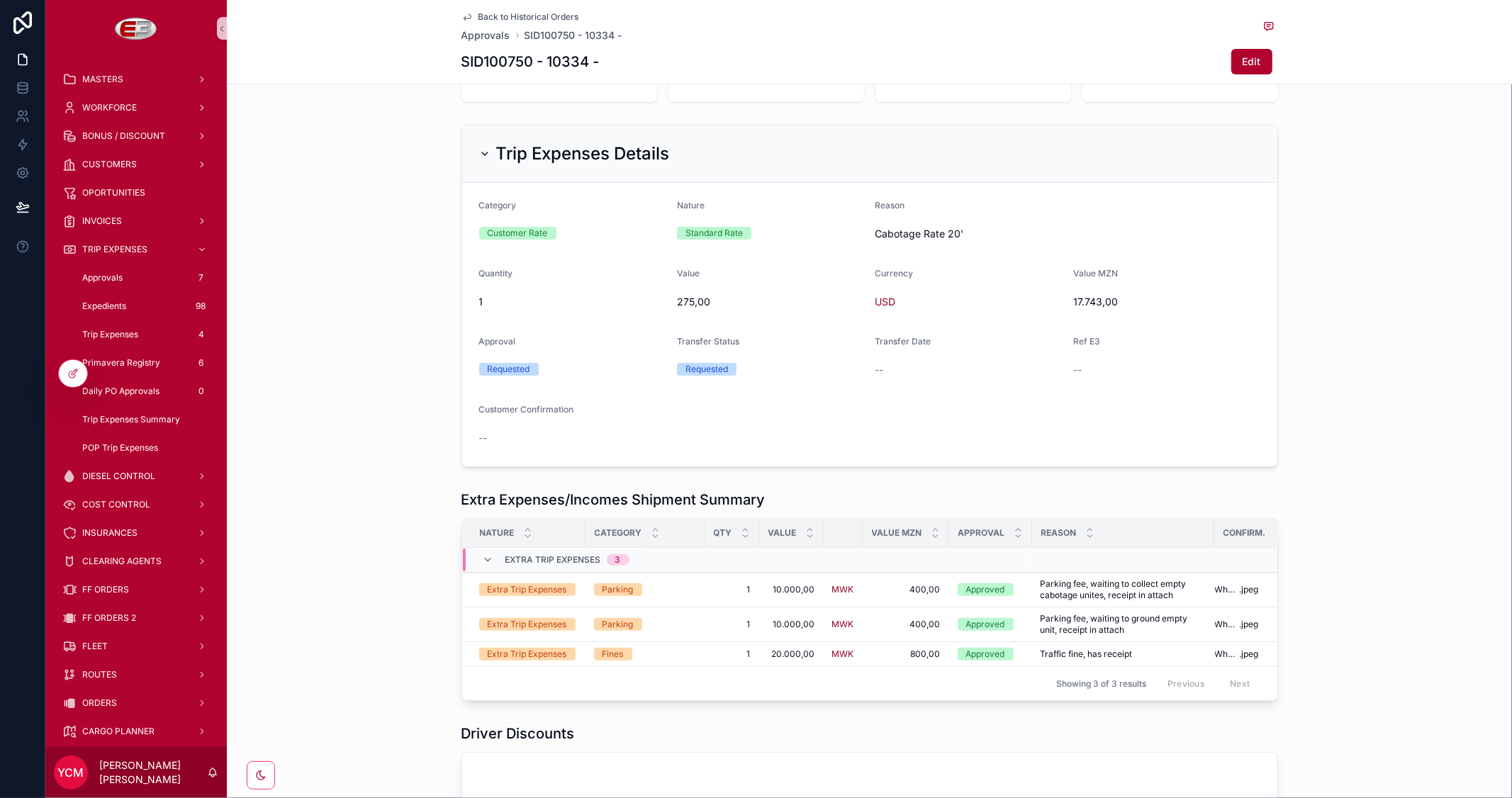
click at [489, 12] on span "Back to Historical Orders" at bounding box center [528, 18] width 100 height 12
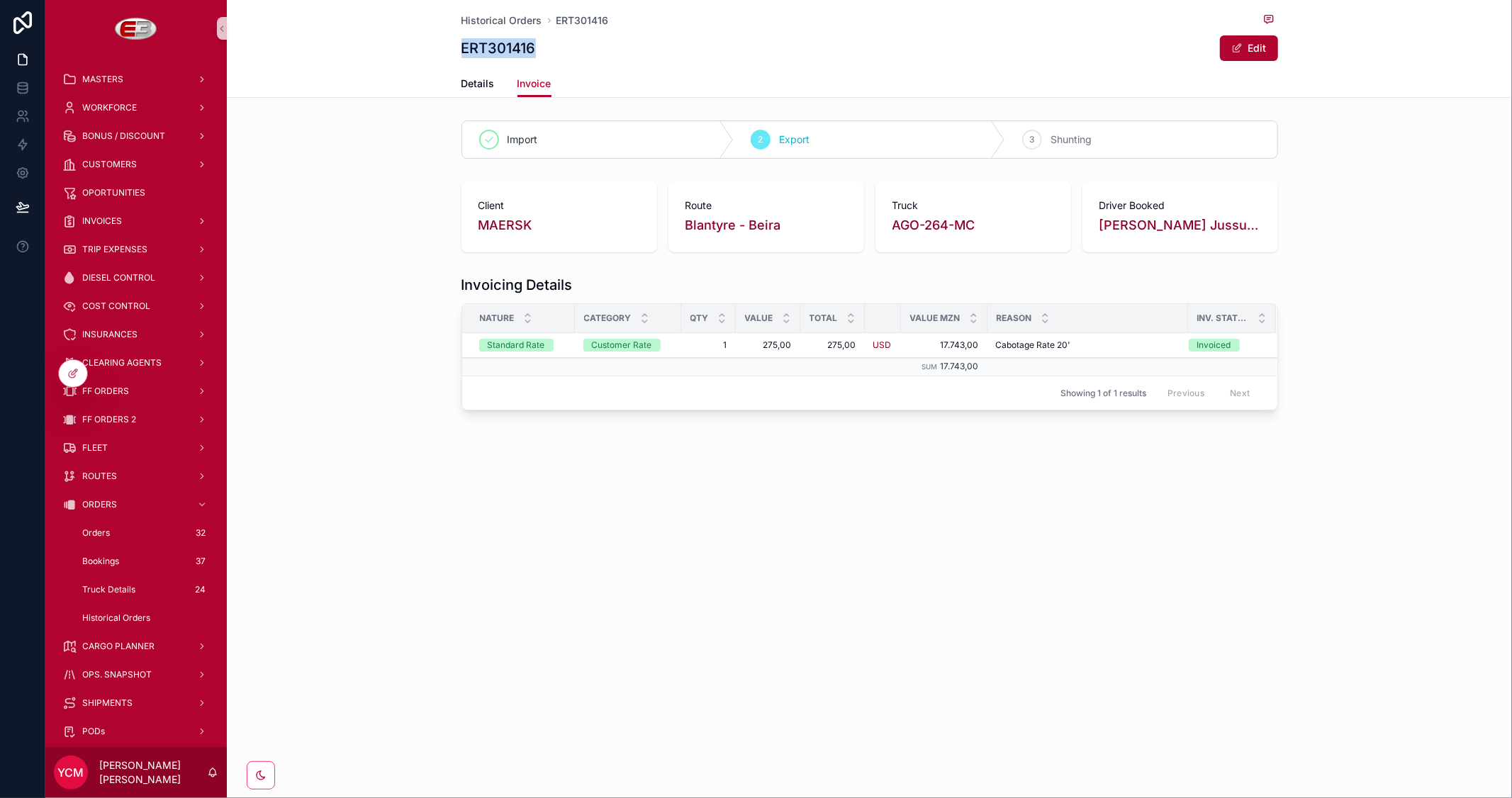
drag, startPoint x: 547, startPoint y: 48, endPoint x: 455, endPoint y: 46, distance: 92.0
click at [455, 46] on div "Historical Orders ERT301416 ERT301416 Edit Invoice Details Invoice" at bounding box center [869, 49] width 1285 height 98
copy h1 "ERT301416"
click at [135, 222] on div "INVOICES" at bounding box center [136, 221] width 148 height 22
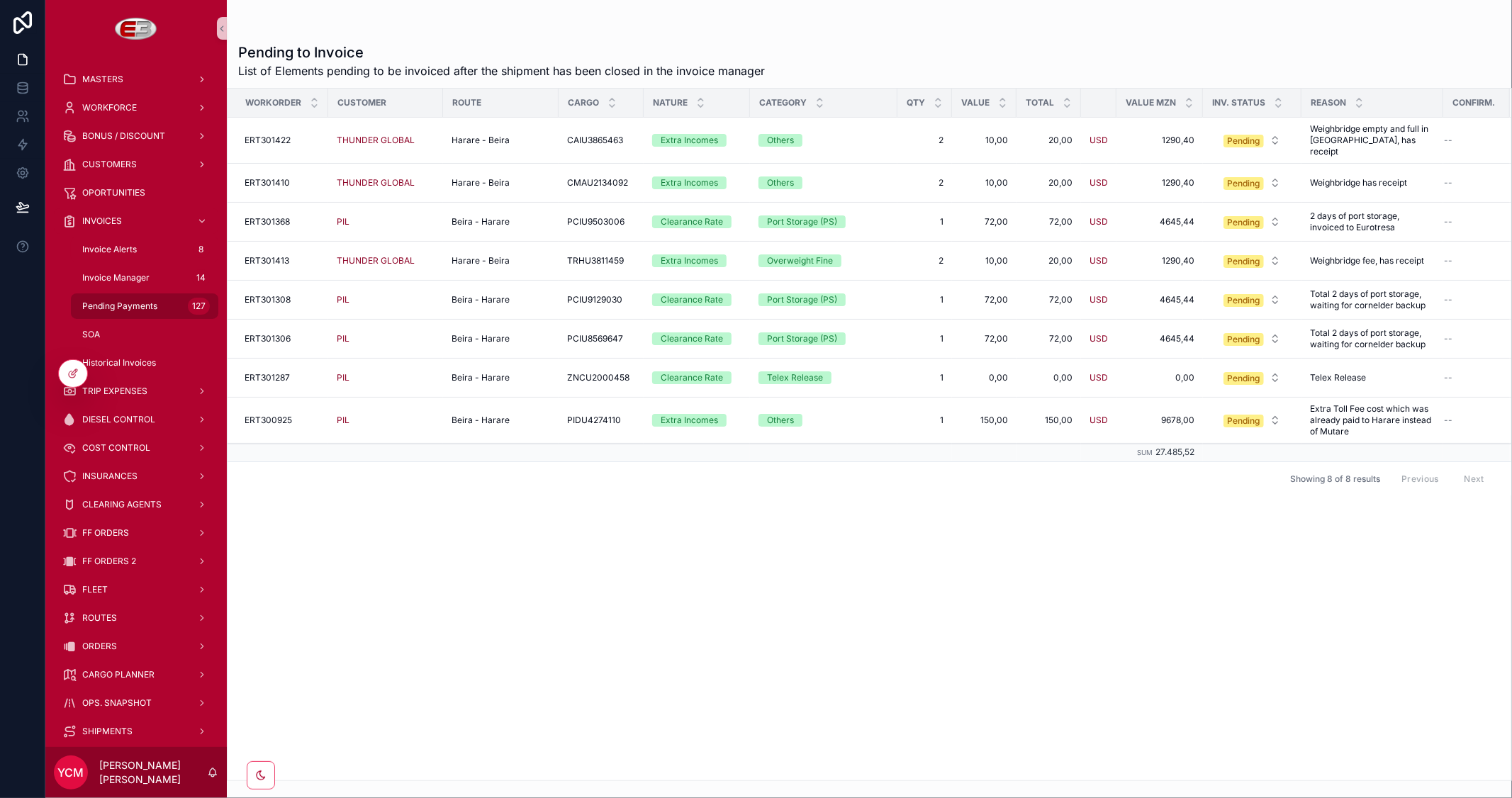
click at [122, 306] on span "Pending Payments" at bounding box center [119, 307] width 75 height 12
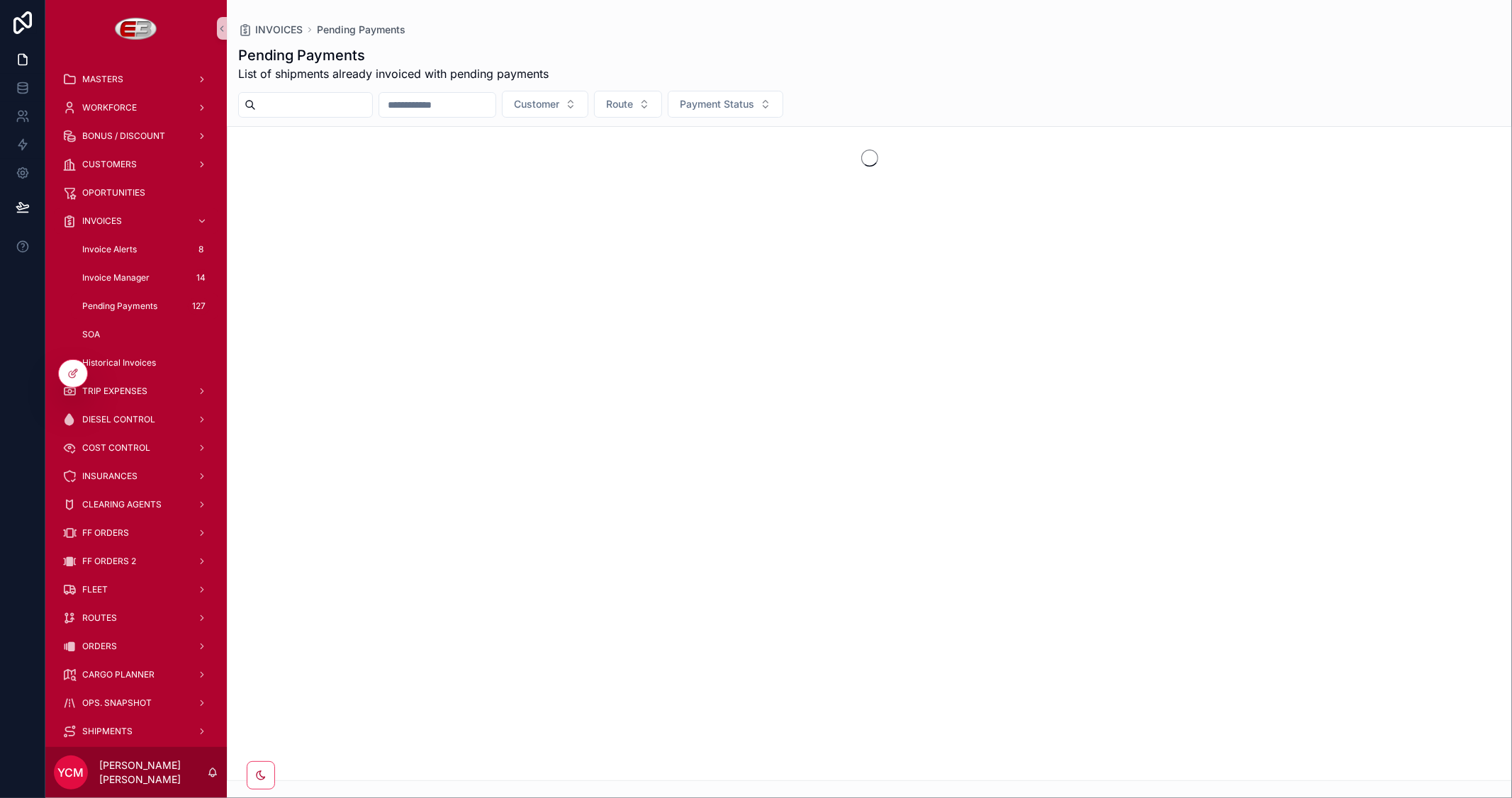
click at [328, 109] on input "scrollable content" at bounding box center [313, 105] width 116 height 19
paste input "*********"
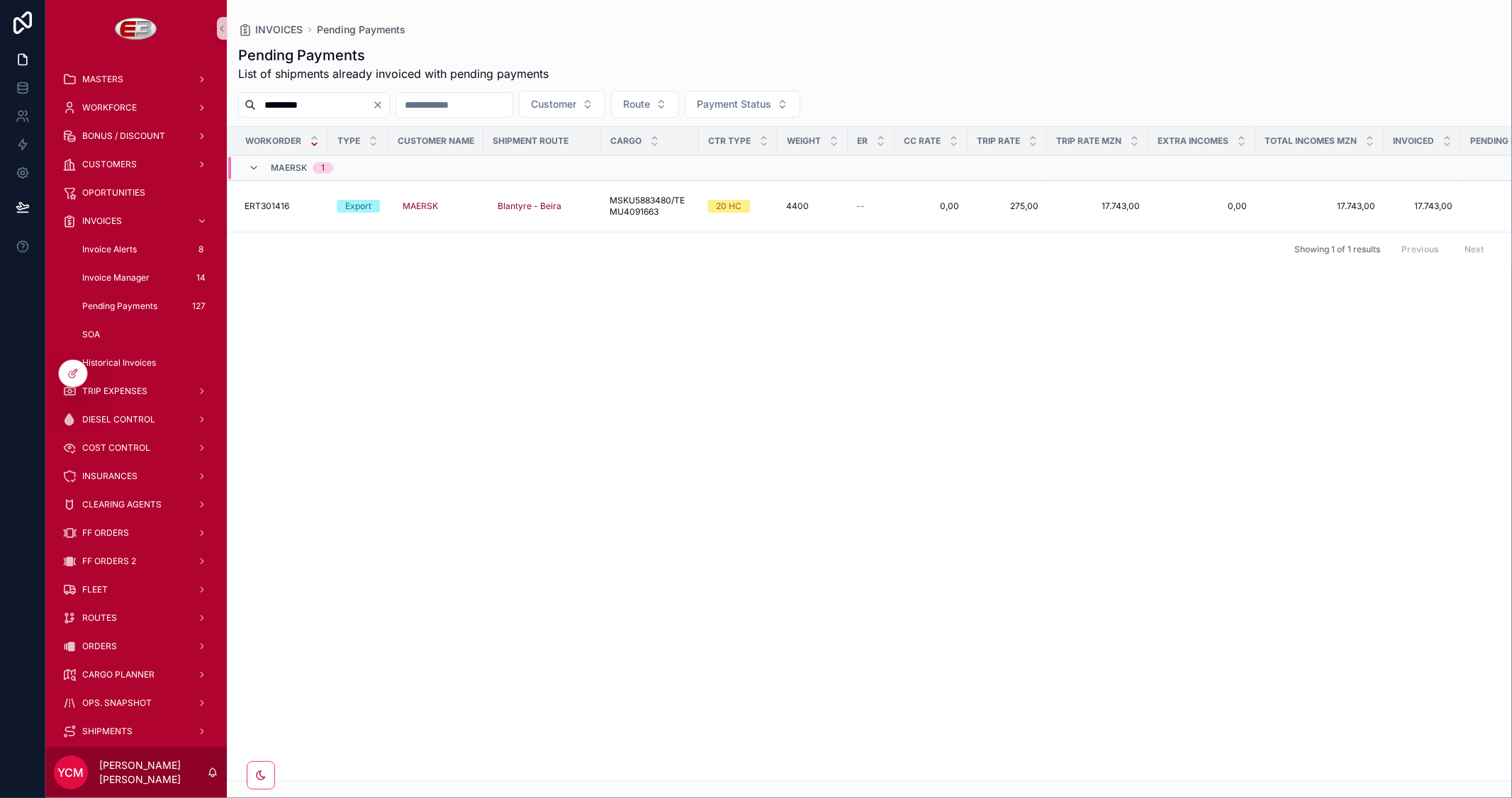
type input "*********"
drag, startPoint x: 350, startPoint y: 99, endPoint x: 213, endPoint y: 98, distance: 137.0
click at [213, 98] on div "MASTERS WORKFORCE BONUS / DISCOUNT CUSTOMERS OPORTUNITIES INVOICES Invoice Aler…" at bounding box center [778, 399] width 1466 height 798
click at [266, 204] on span "ERT301416" at bounding box center [267, 206] width 45 height 12
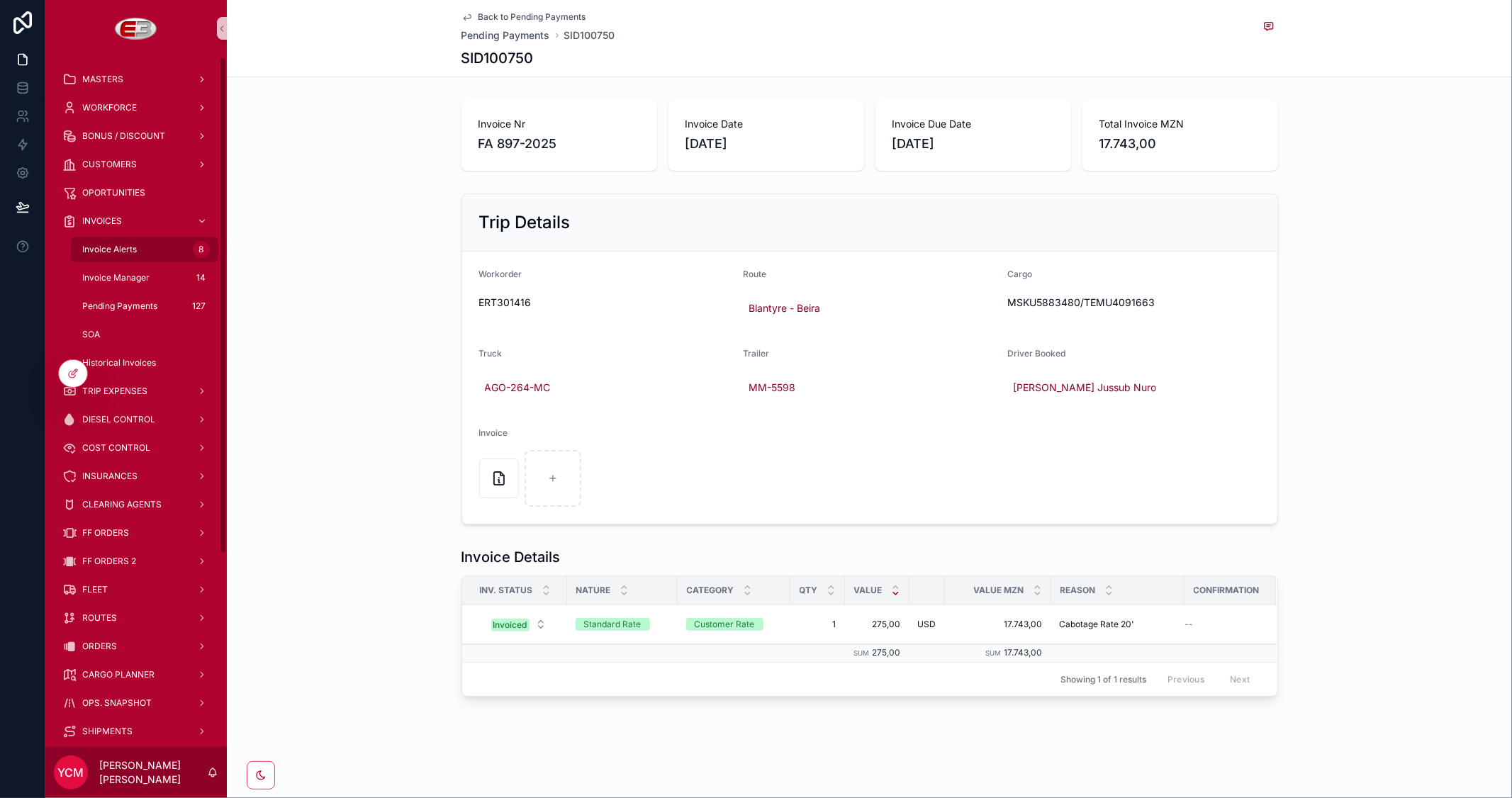
click at [115, 246] on span "Invoice Alerts" at bounding box center [109, 250] width 54 height 12
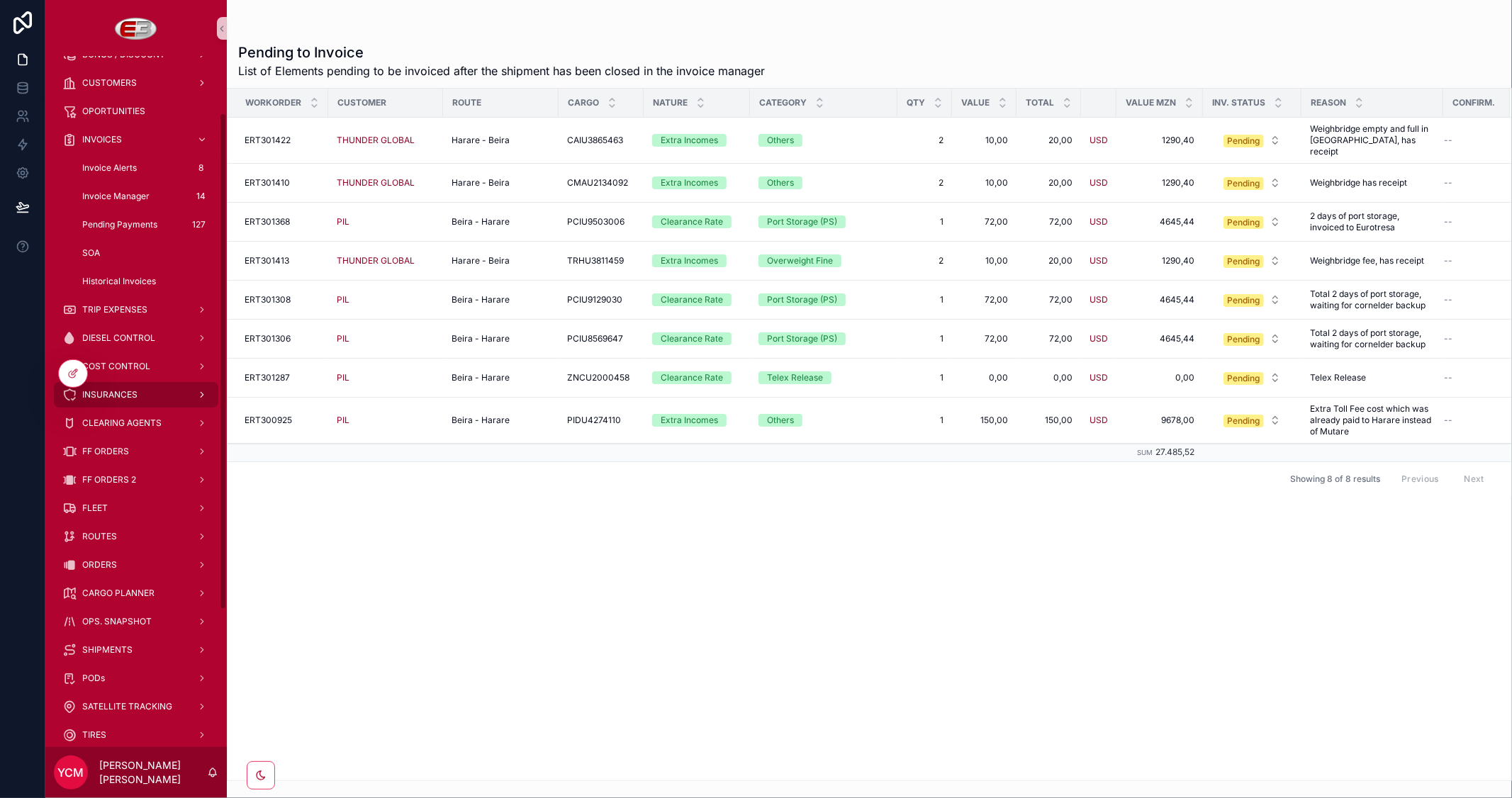
scroll to position [79, 0]
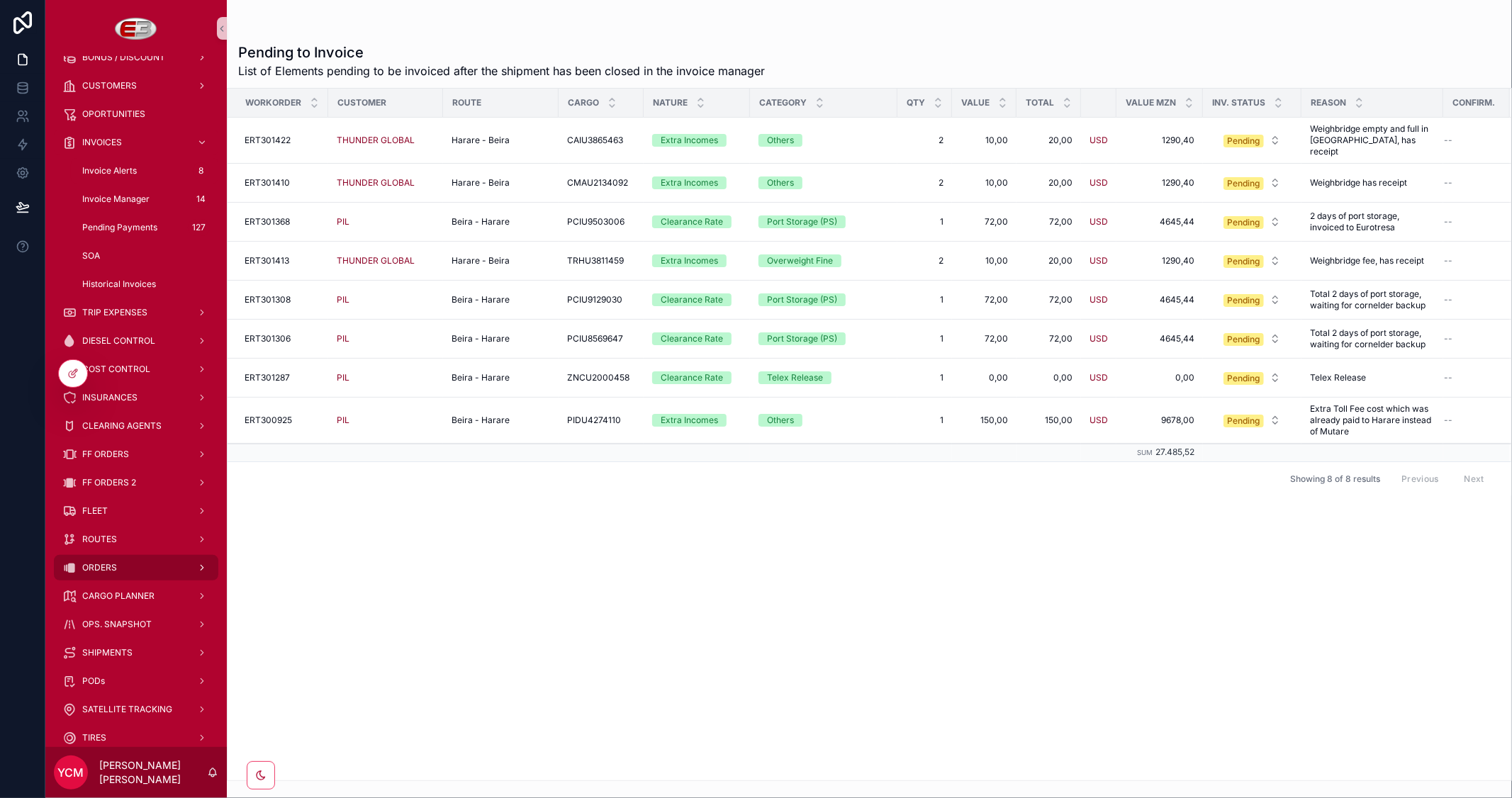
click at [106, 567] on span "ORDERS" at bounding box center [99, 568] width 35 height 12
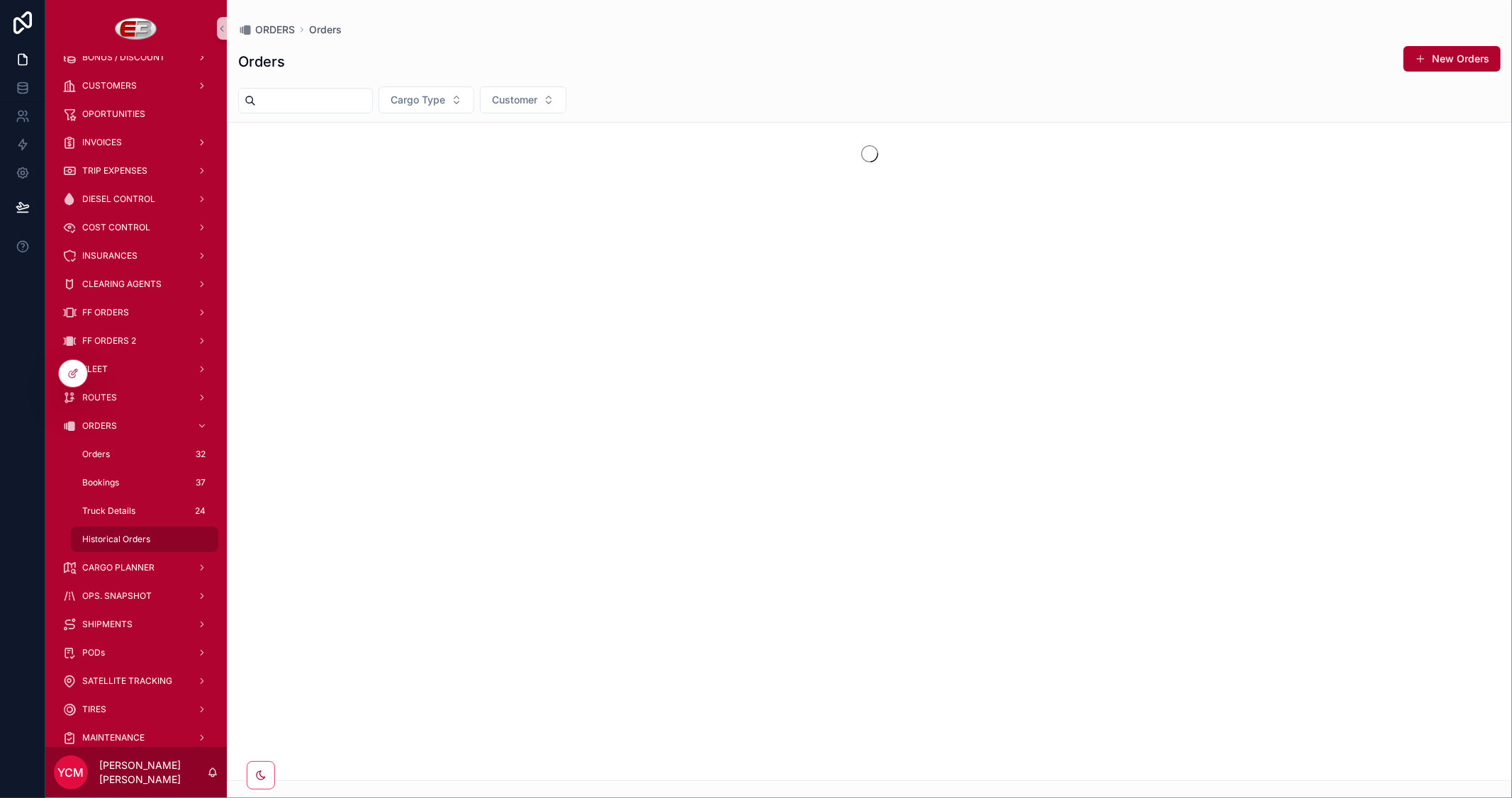
click at [119, 542] on span "Historical Orders" at bounding box center [116, 539] width 68 height 12
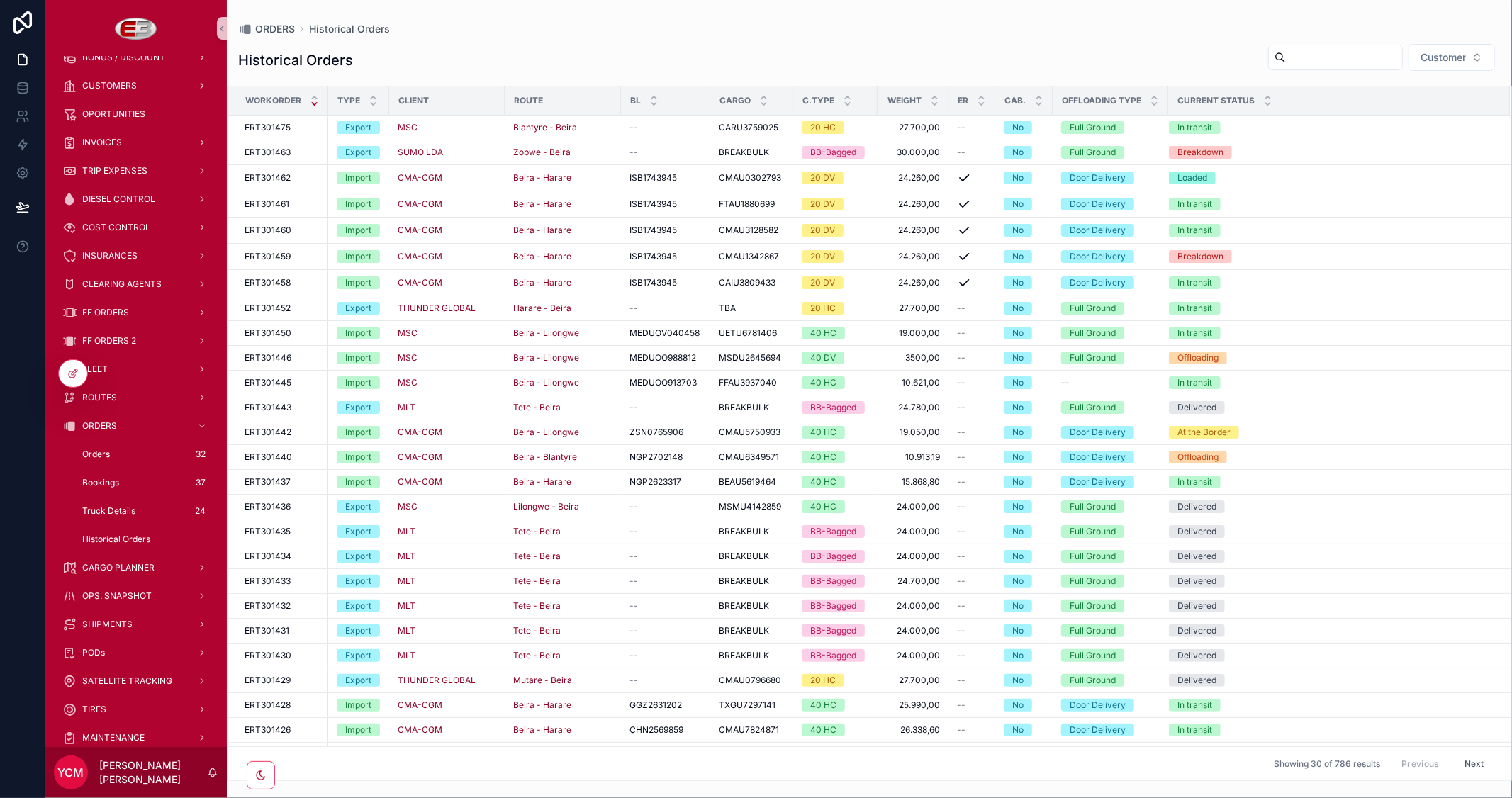
click at [1301, 51] on input "scrollable content" at bounding box center [1343, 57] width 116 height 19
paste input "*********"
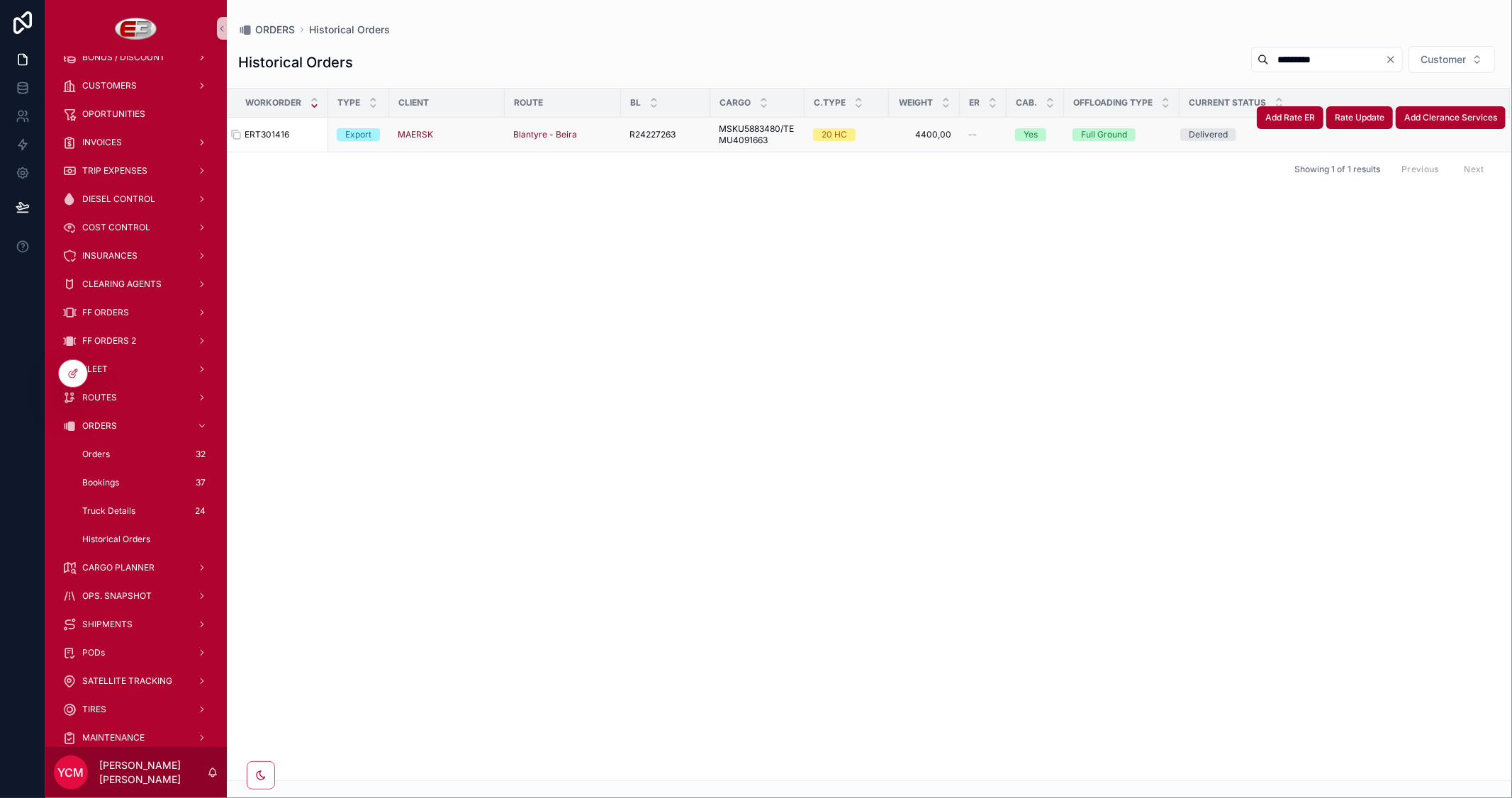
type input "*********"
click at [273, 137] on span "ERT301416" at bounding box center [267, 135] width 45 height 12
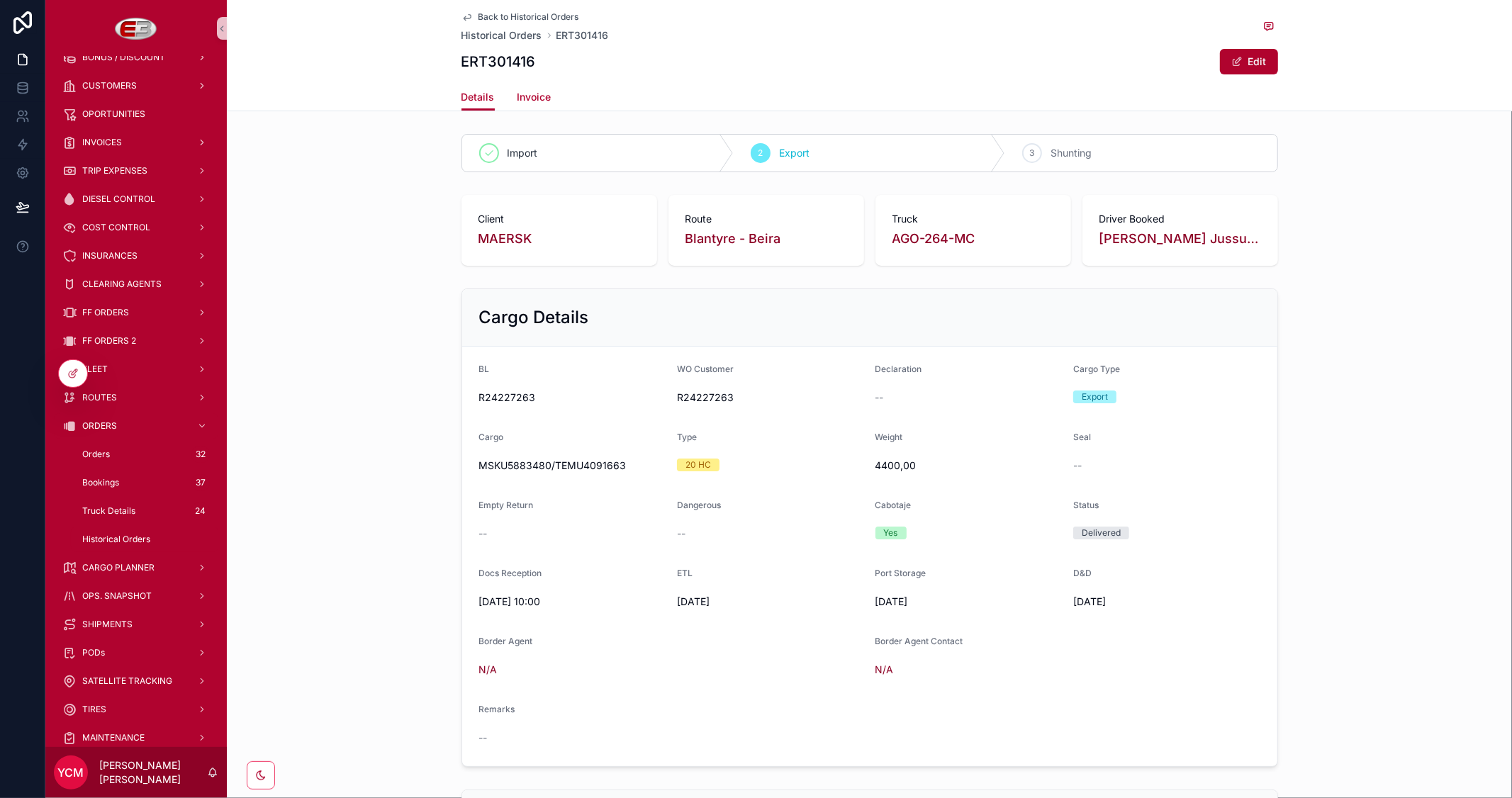
click at [530, 100] on span "Invoice" at bounding box center [534, 97] width 34 height 15
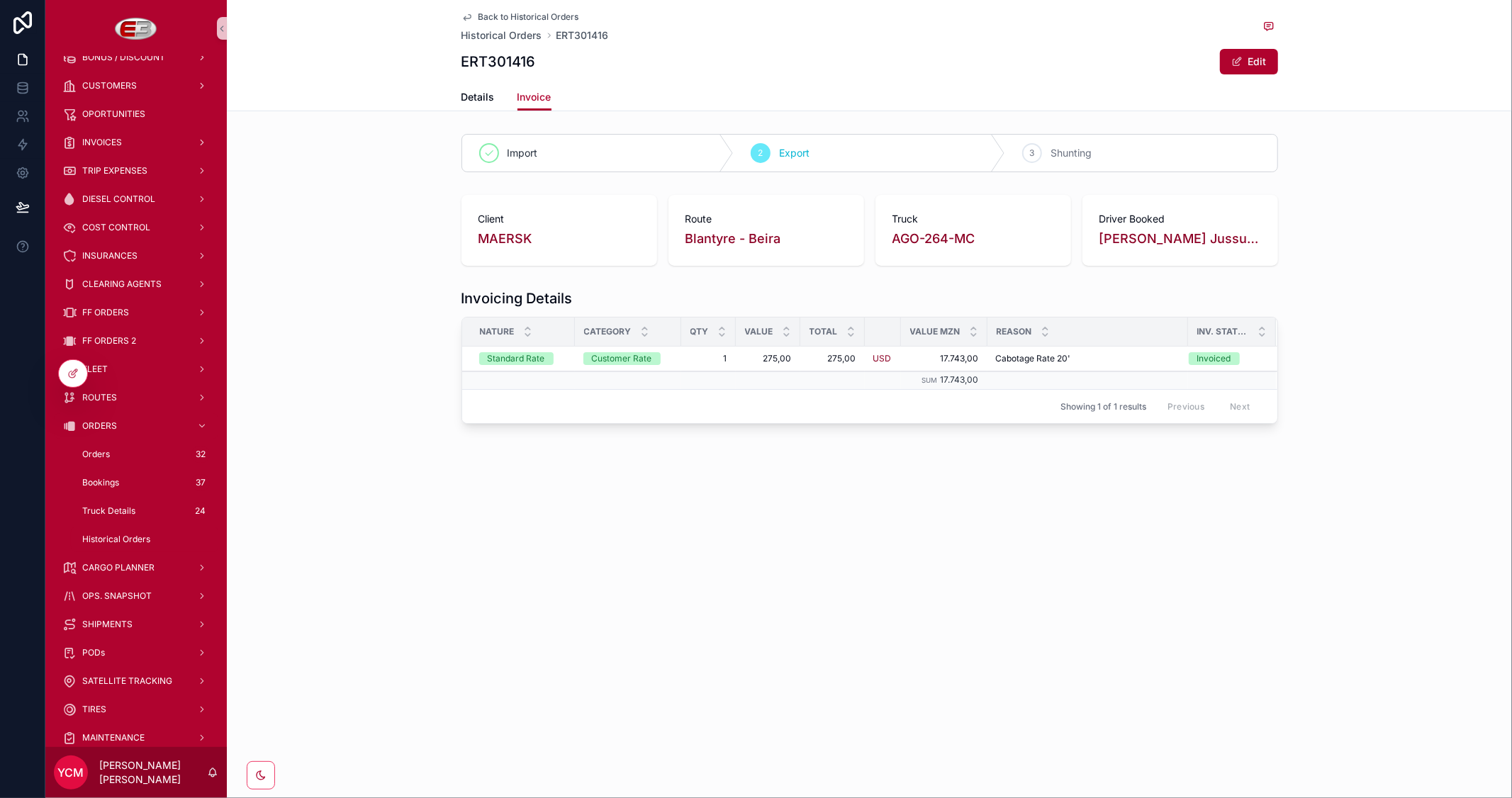
click at [494, 12] on span "Back to Historical Orders" at bounding box center [528, 18] width 100 height 12
